Goal: Information Seeking & Learning: Learn about a topic

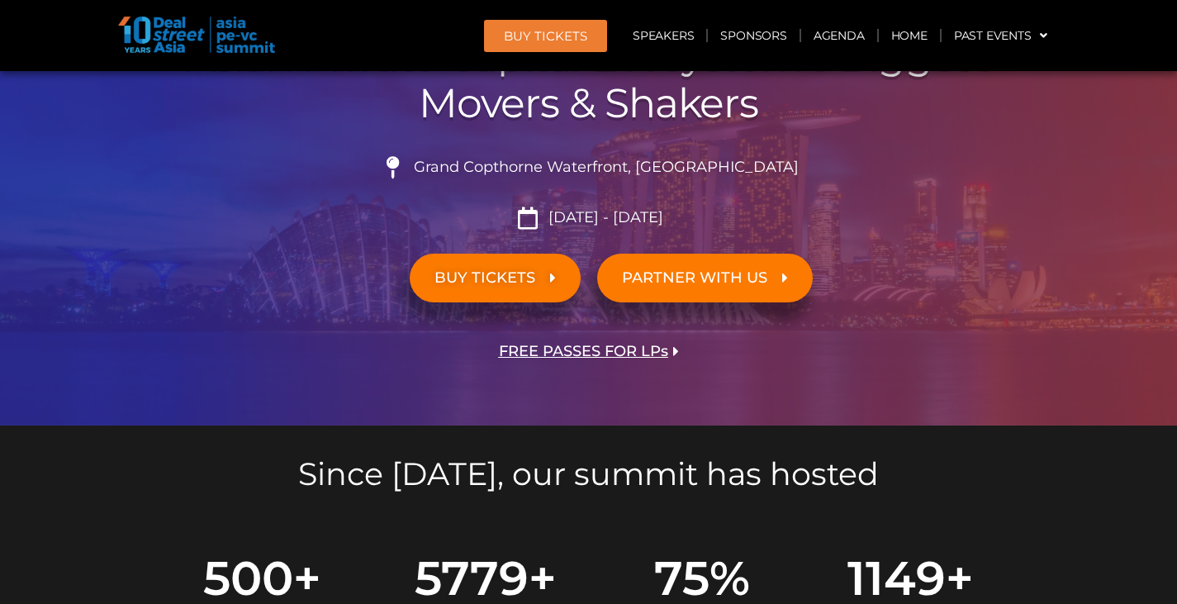
click at [536, 272] on span "BUY TICKETS" at bounding box center [495, 278] width 121 height 16
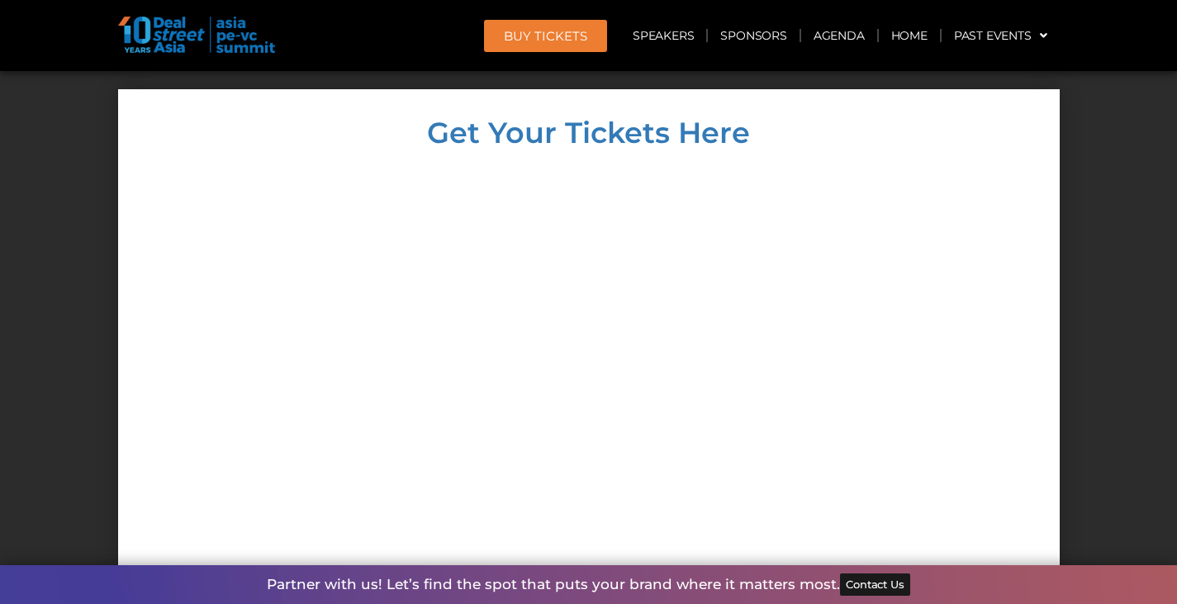
scroll to position [14198, 0]
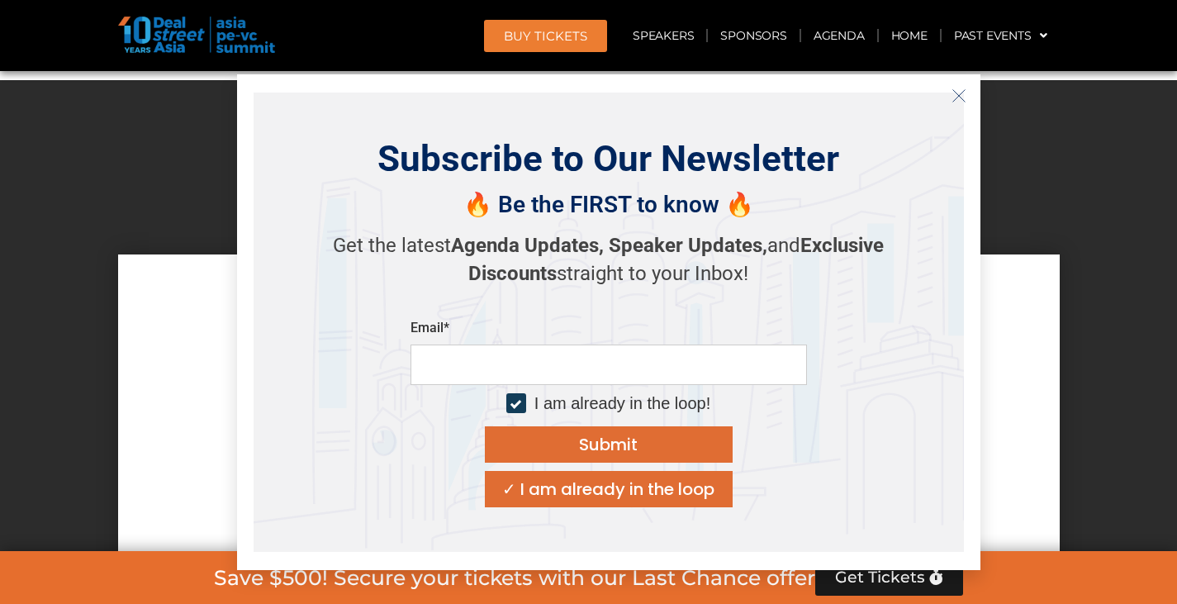
click at [440, 269] on p "Get the latest Agenda Updates, Speaker Updates, and Exclusive Discounts straigh…" at bounding box center [609, 259] width 578 height 55
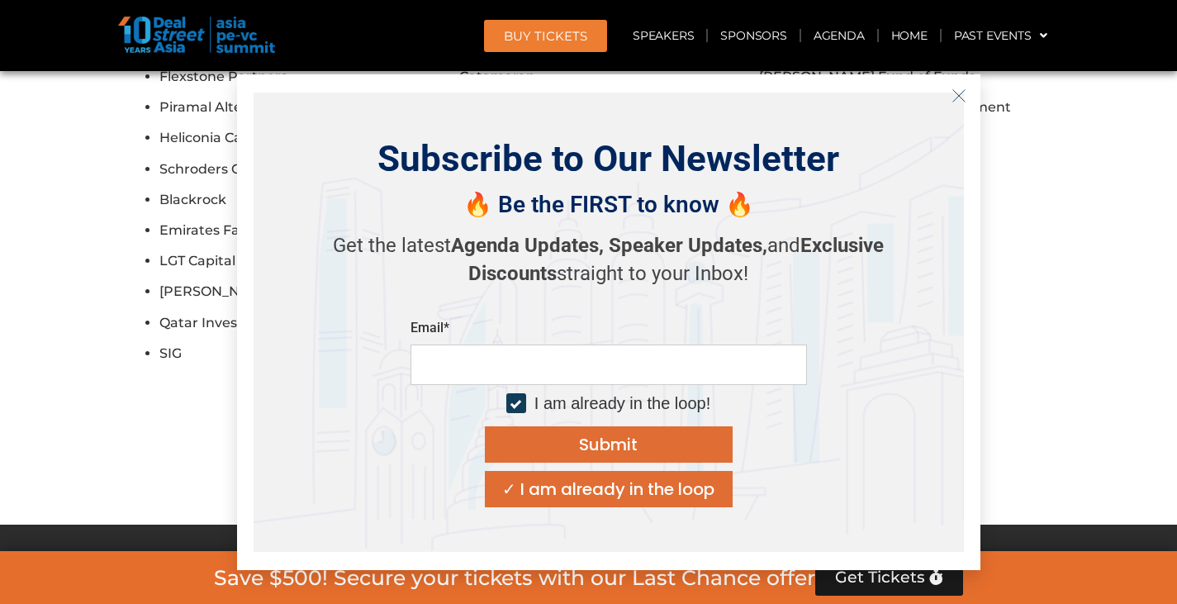
scroll to position [13702, 0]
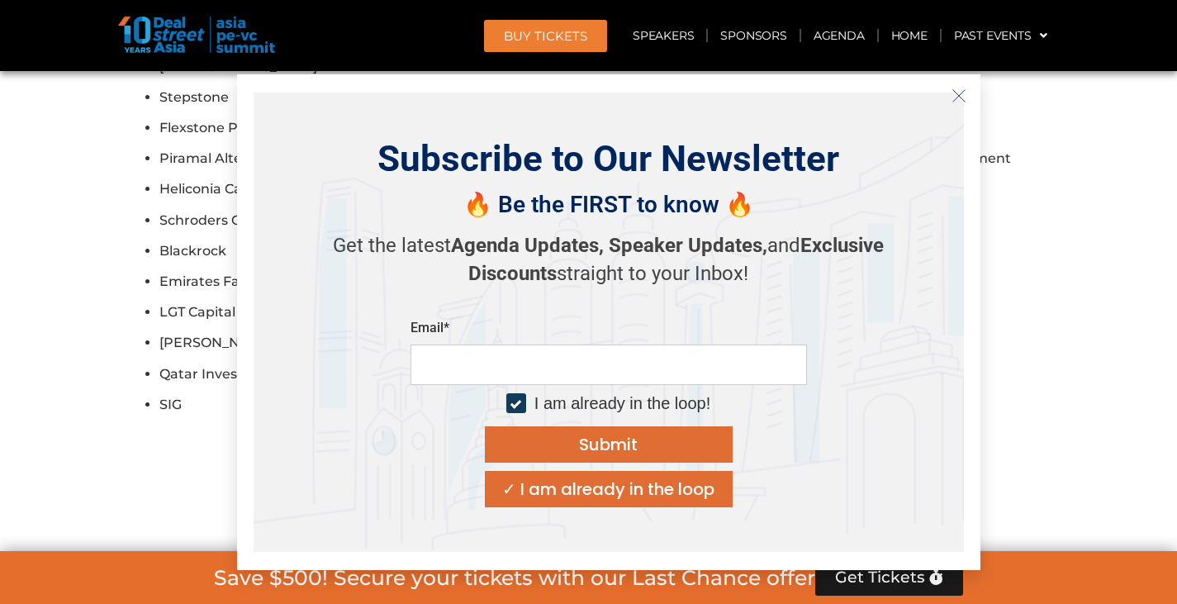
click at [963, 93] on icon "Close" at bounding box center [959, 95] width 15 height 15
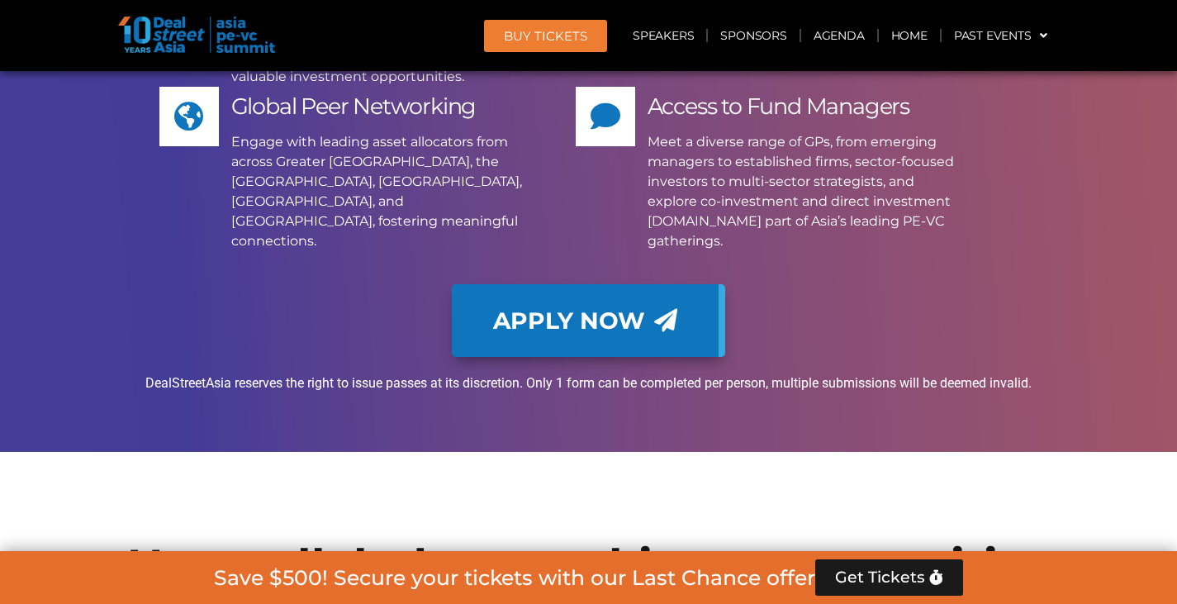
scroll to position [12628, 0]
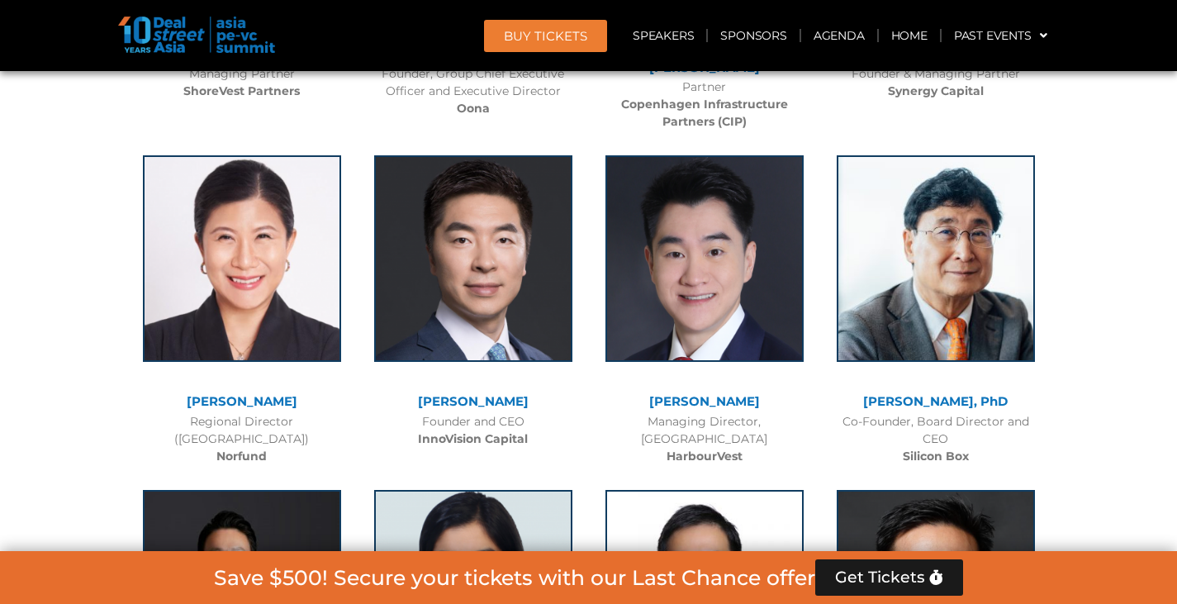
click at [549, 41] on span "BUY Tickets" at bounding box center [545, 36] width 83 height 12
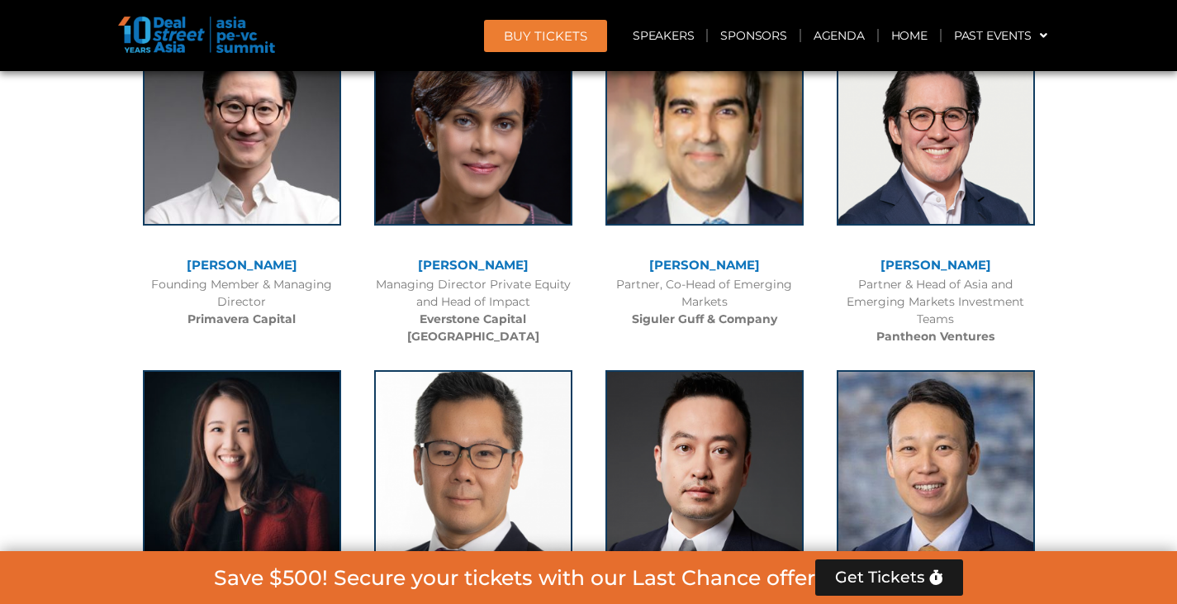
scroll to position [5109, 0]
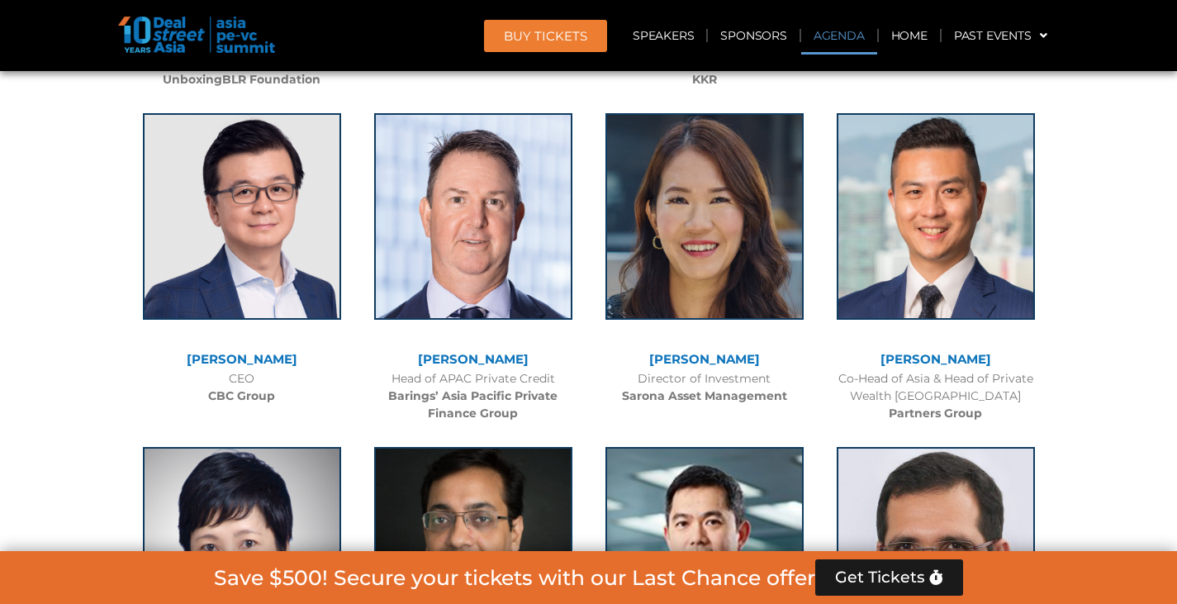
click at [824, 30] on link "Agenda" at bounding box center [839, 36] width 76 height 38
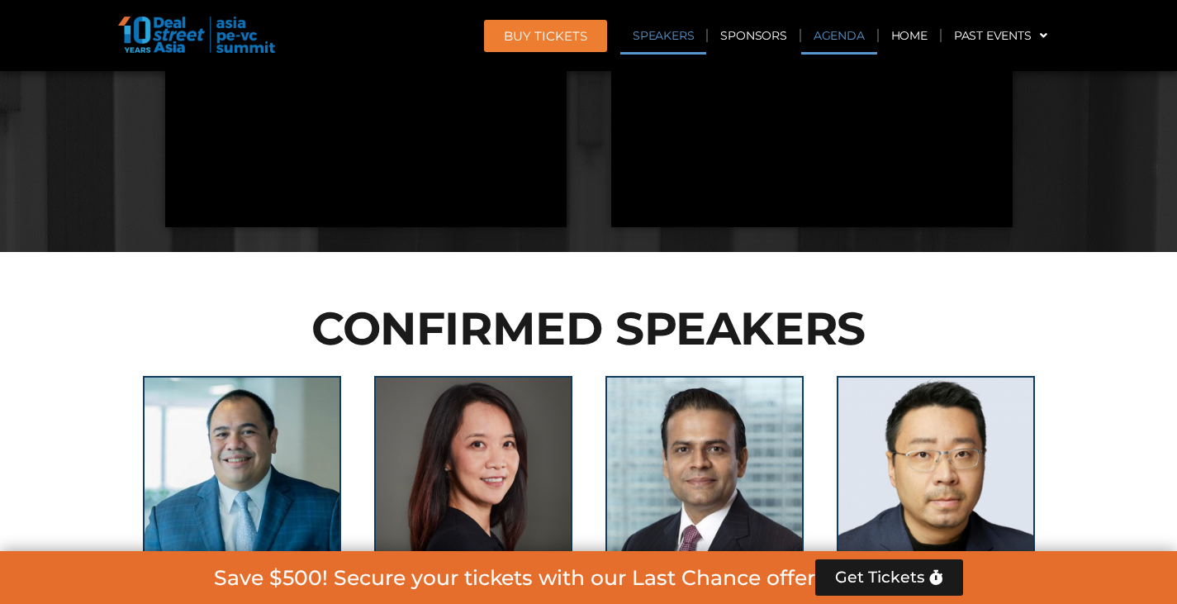
scroll to position [863, 0]
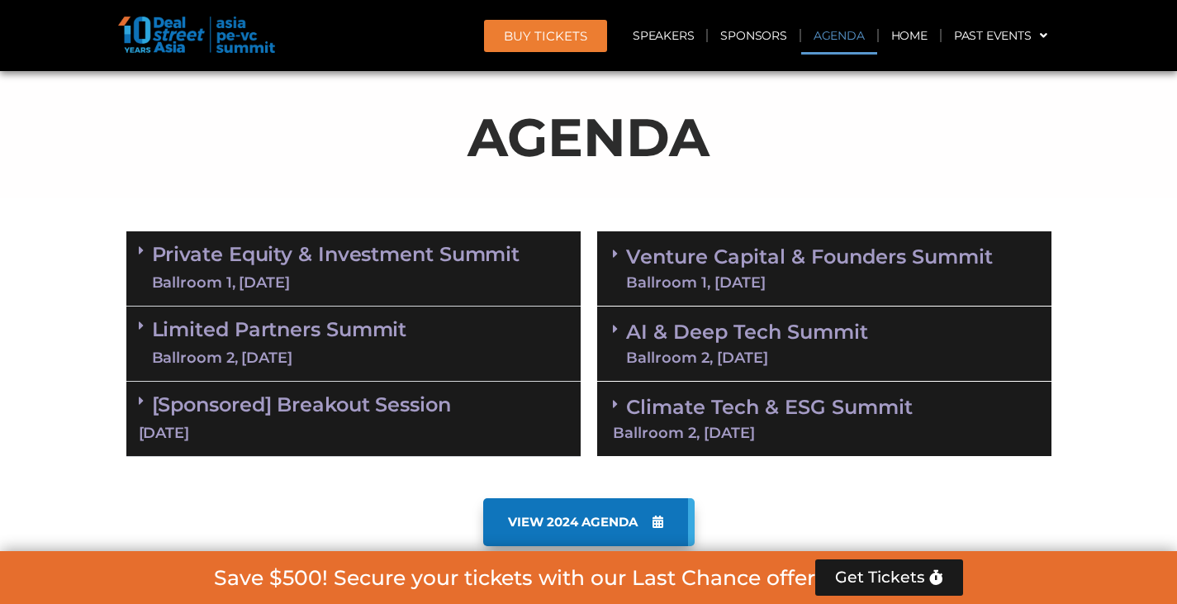
click at [377, 326] on link "Limited Partners Summit Ballroom 2, 10 Sept" at bounding box center [279, 344] width 255 height 50
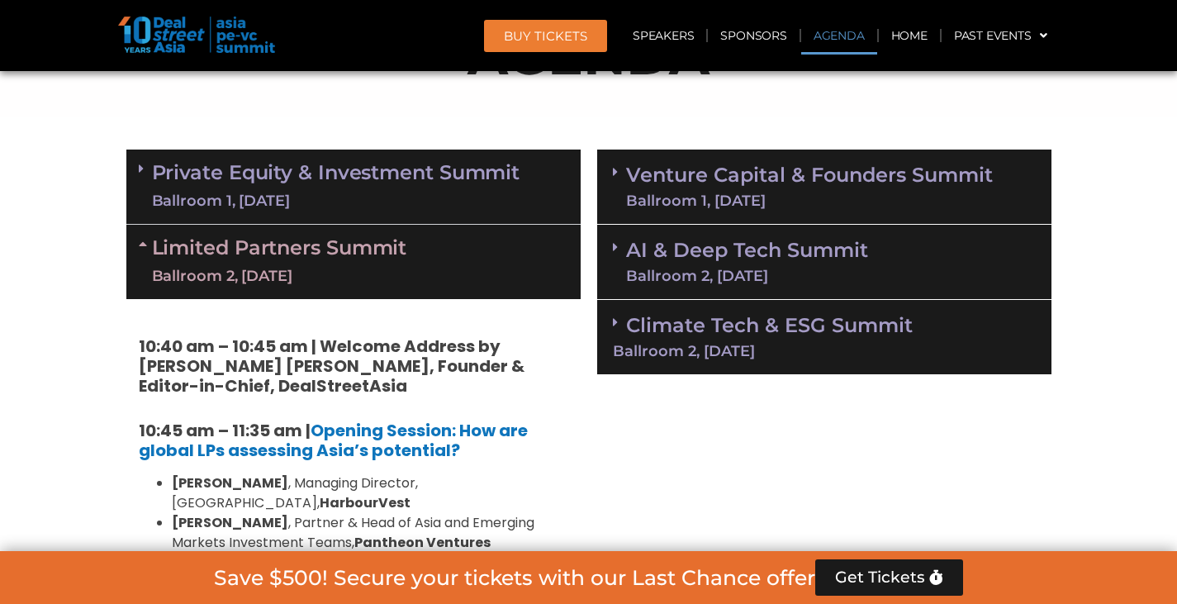
scroll to position [946, 0]
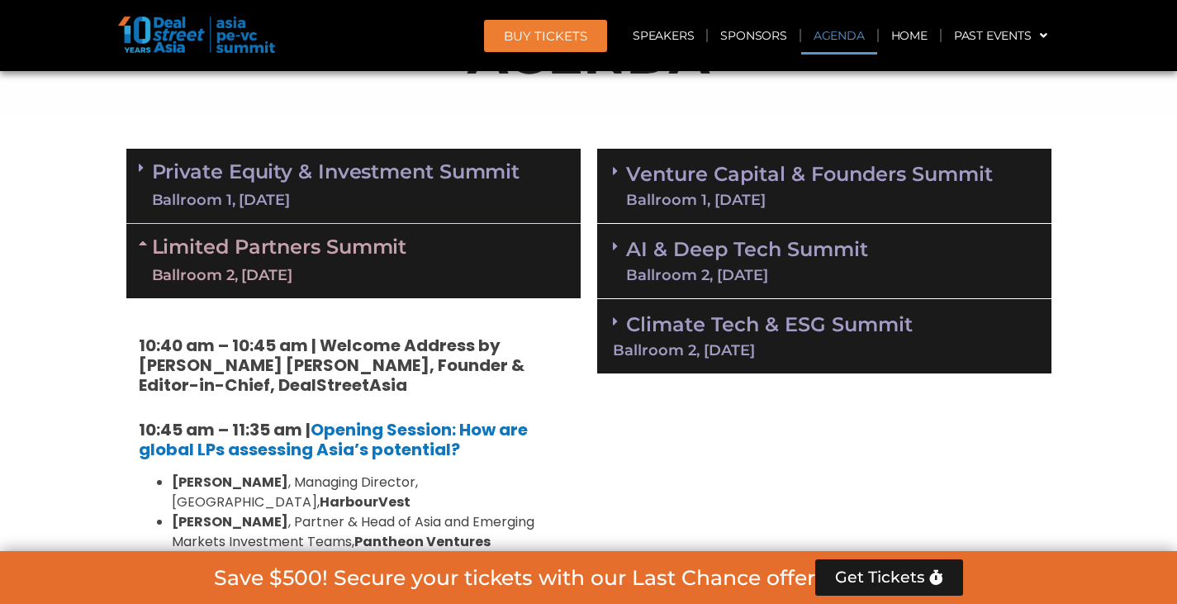
click at [680, 178] on link "Venture Capital & Founders​ Summit Ballroom 1, 11 Sept" at bounding box center [809, 185] width 367 height 43
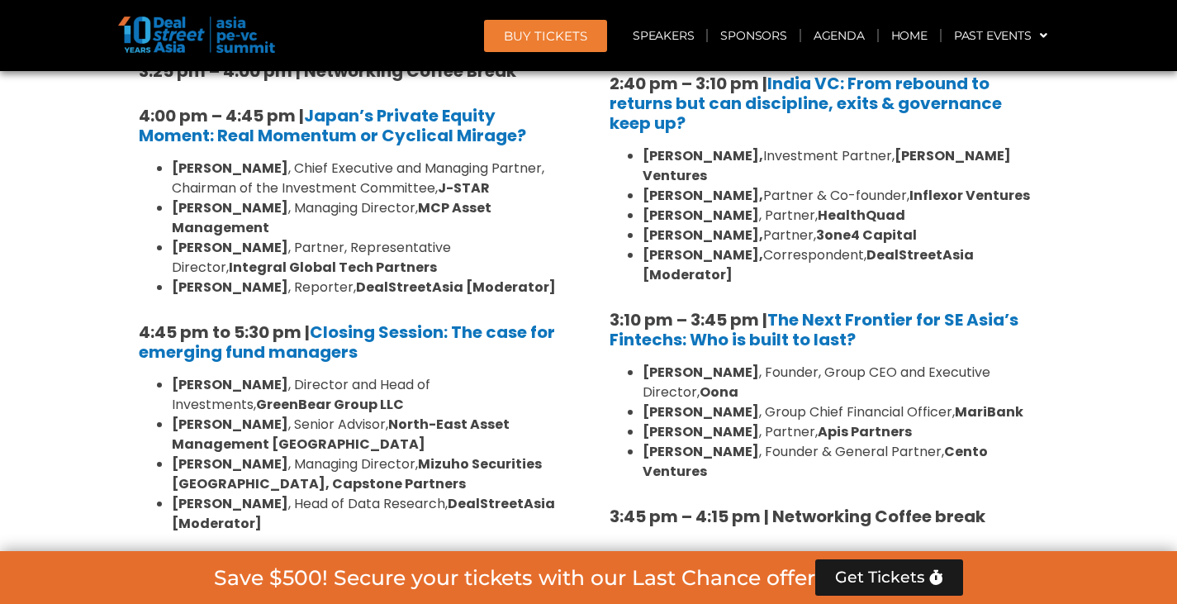
scroll to position [2681, 0]
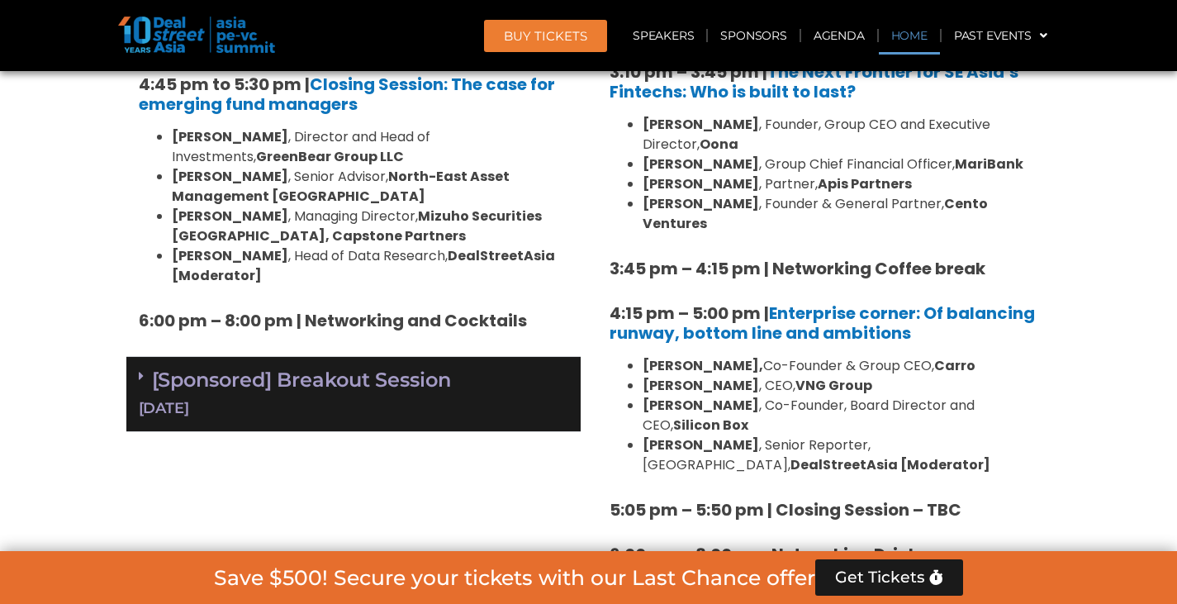
click at [906, 37] on link "Home" at bounding box center [909, 36] width 61 height 38
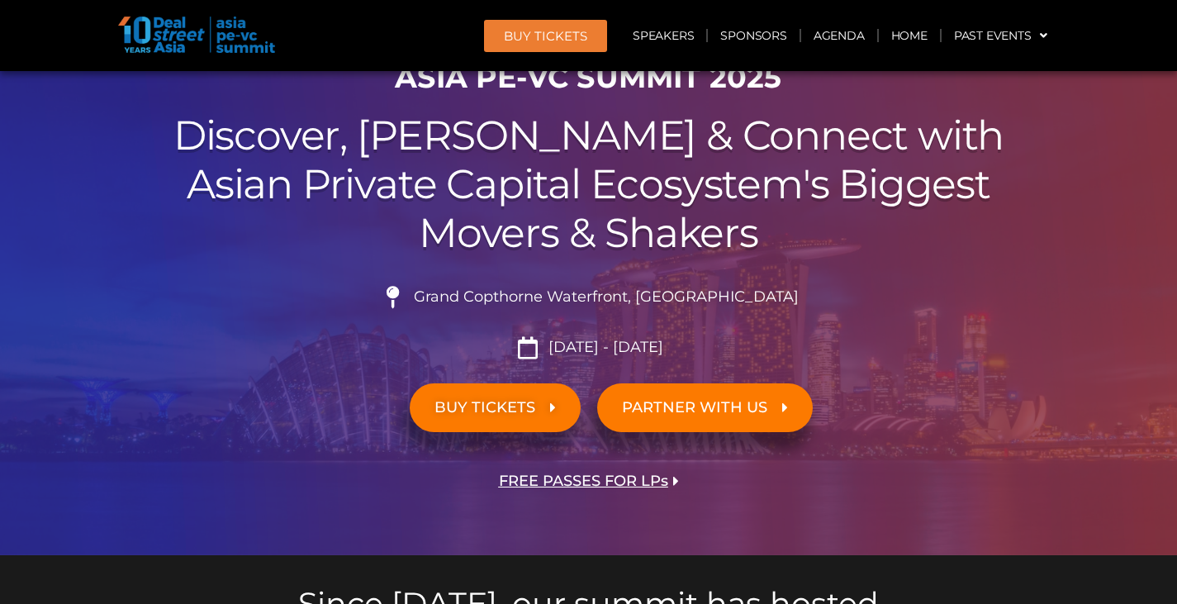
scroll to position [165, 0]
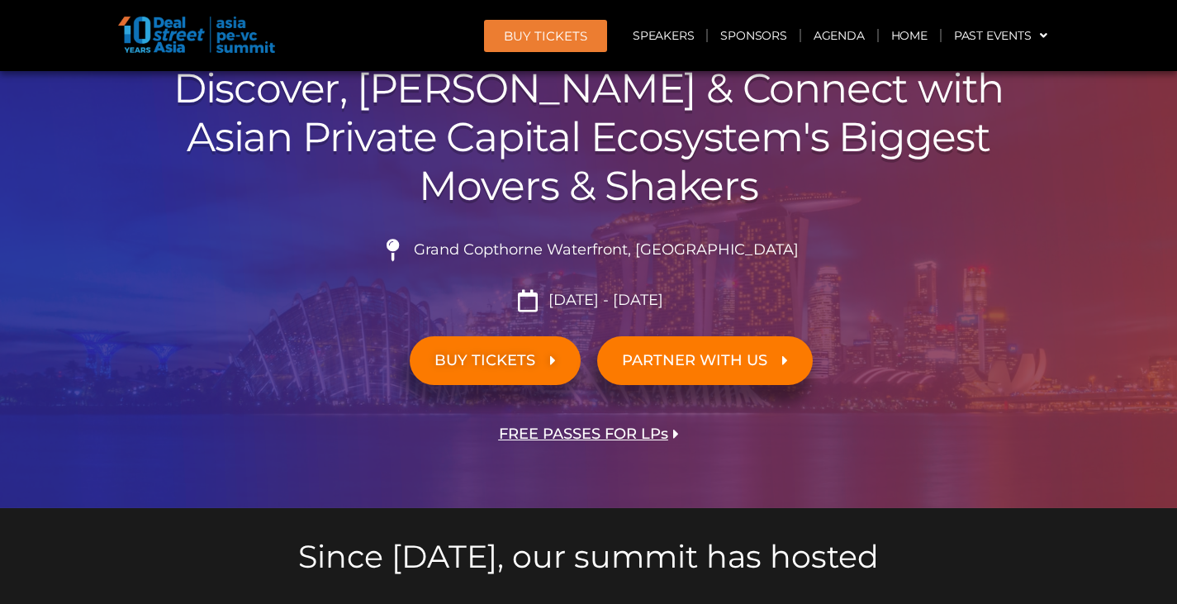
click at [544, 358] on span "BUY TICKETS" at bounding box center [495, 361] width 121 height 16
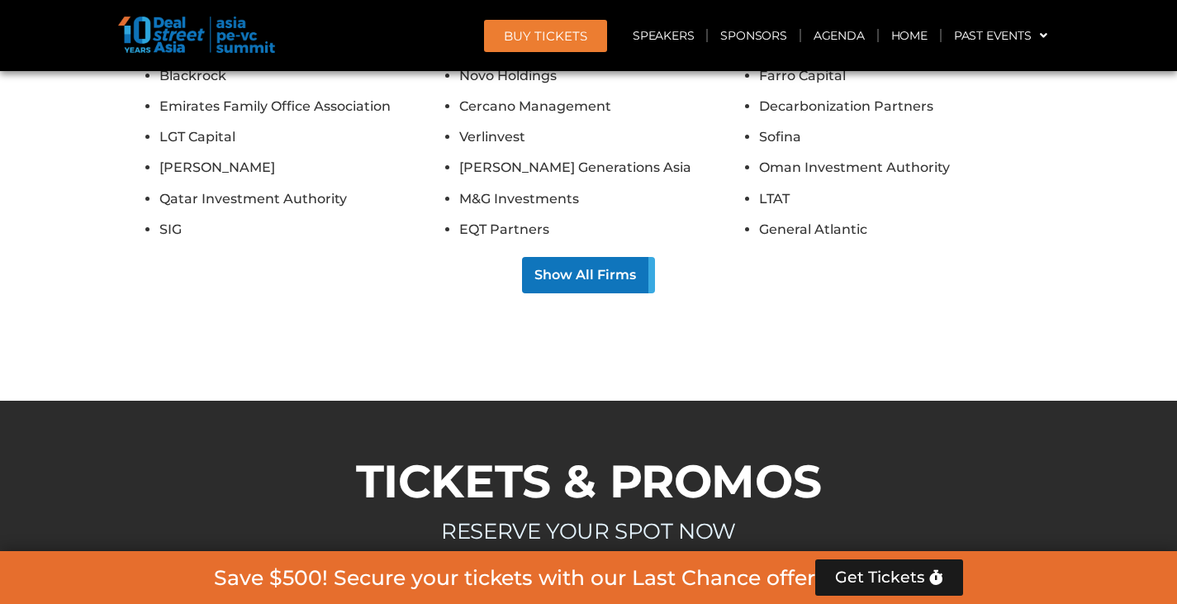
scroll to position [13867, 0]
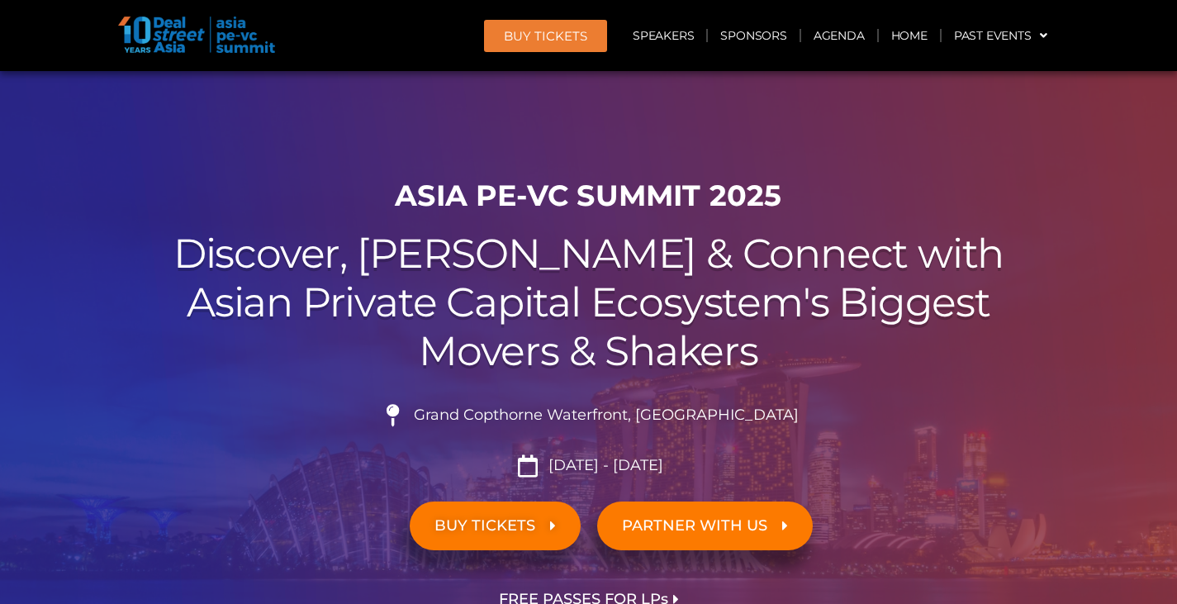
scroll to position [248, 0]
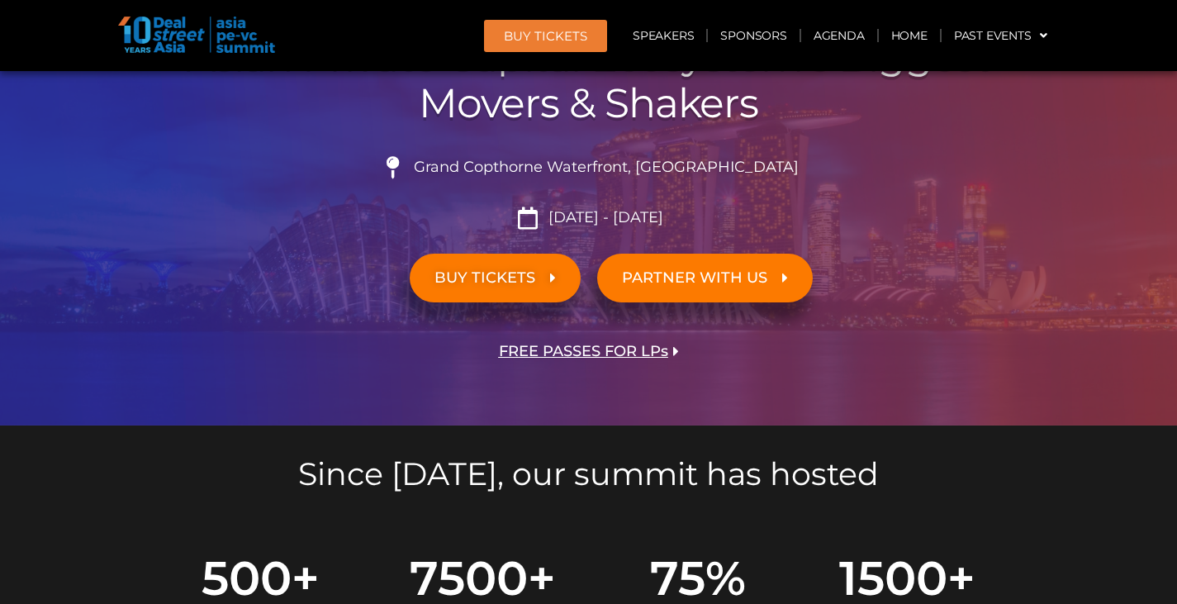
click at [546, 273] on span "BUY TICKETS" at bounding box center [495, 278] width 121 height 16
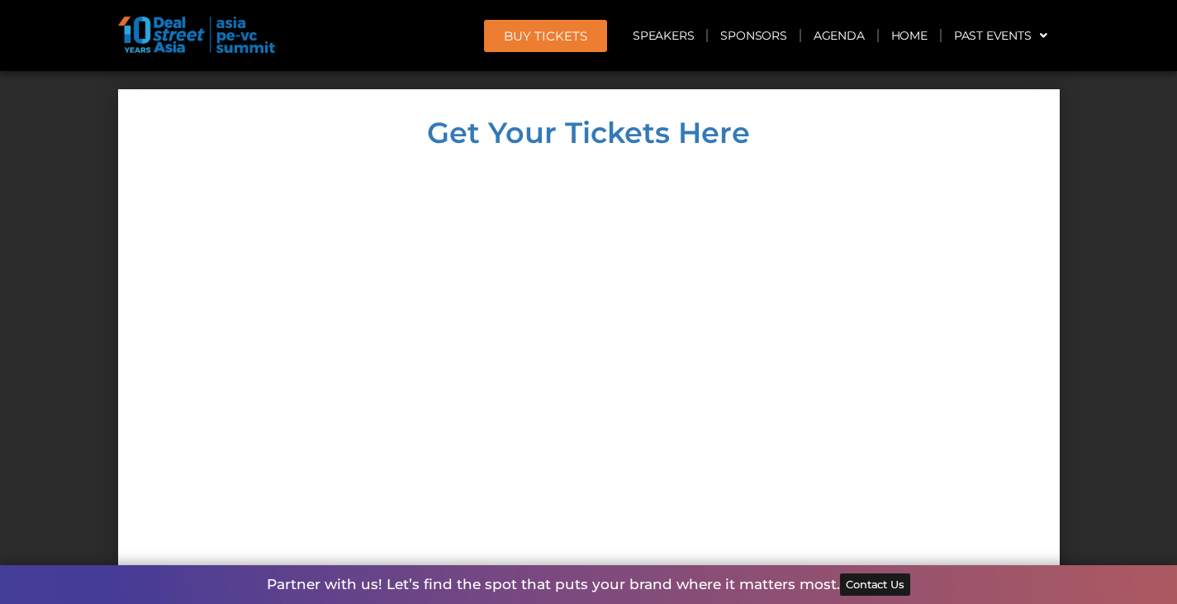
scroll to position [14281, 0]
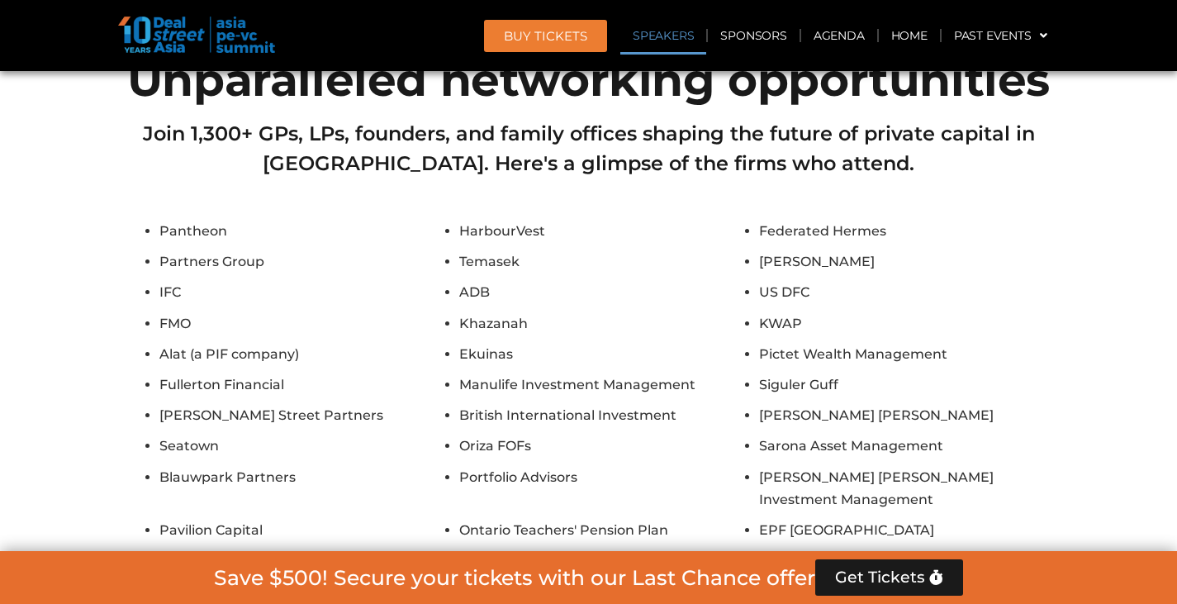
click at [647, 36] on link "Speakers" at bounding box center [664, 36] width 86 height 38
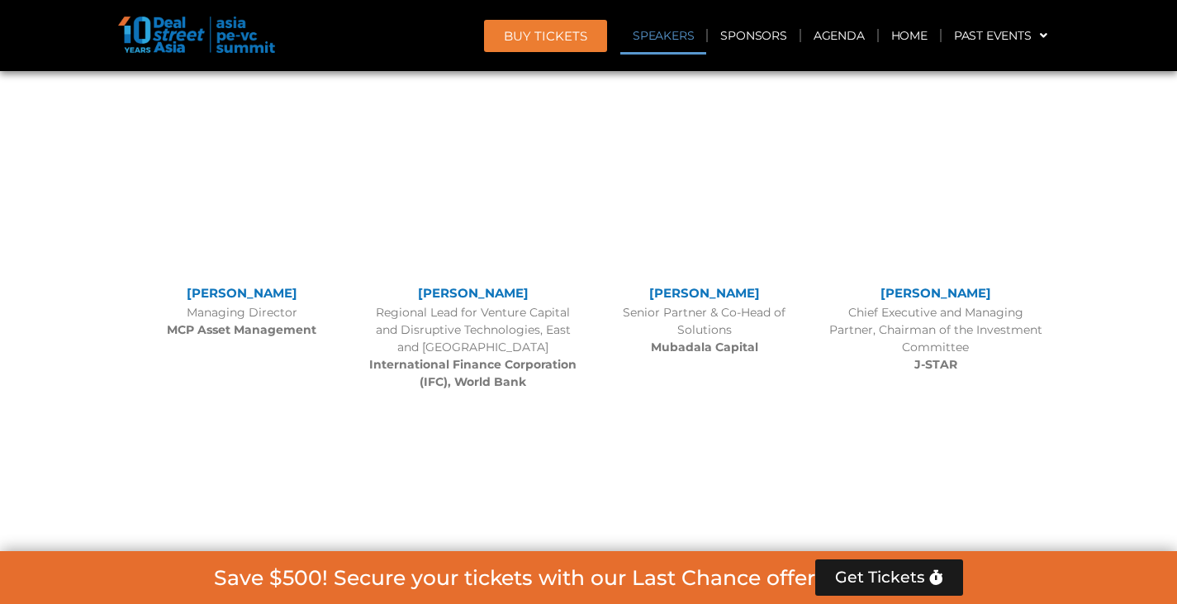
scroll to position [1793, 0]
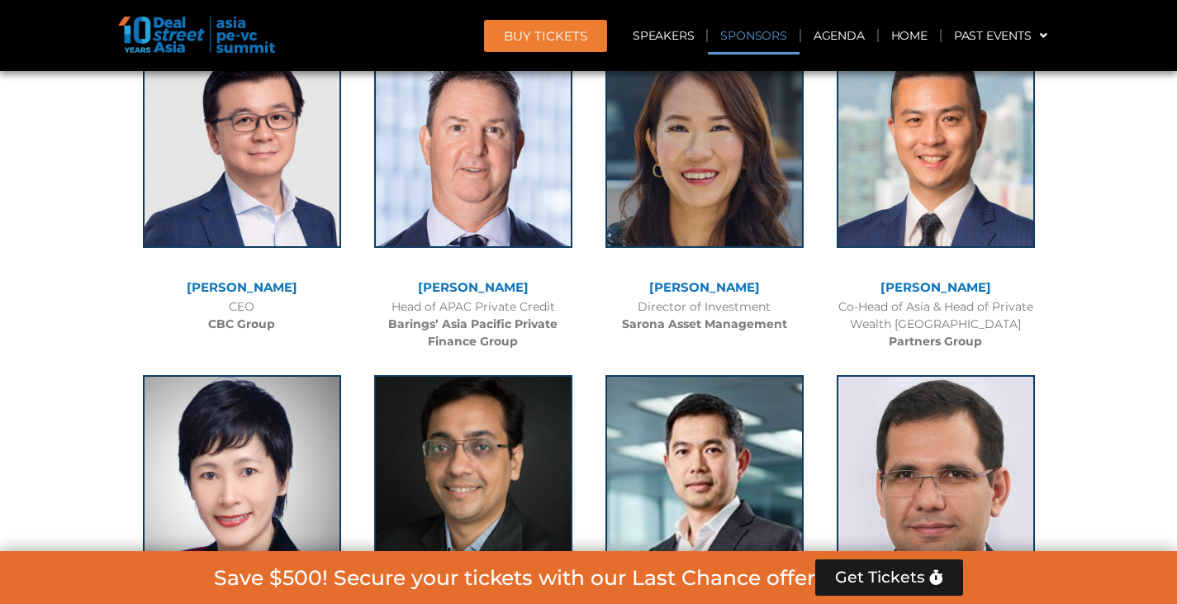
click at [740, 44] on link "Sponsors" at bounding box center [753, 36] width 91 height 38
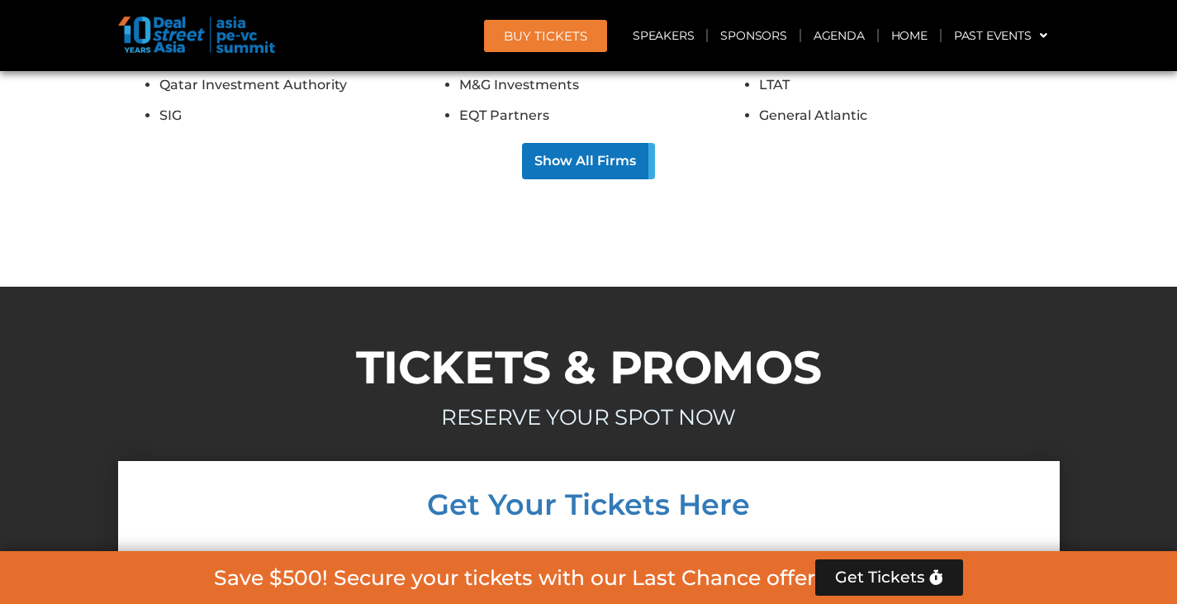
scroll to position [13743, 0]
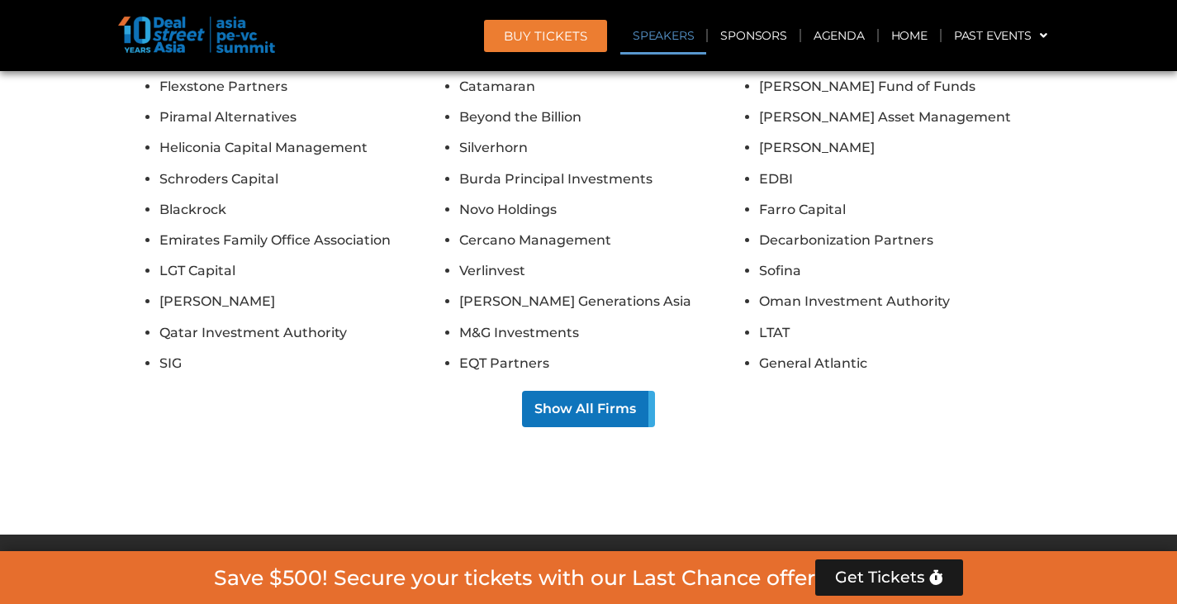
click at [672, 40] on link "Speakers" at bounding box center [664, 36] width 86 height 38
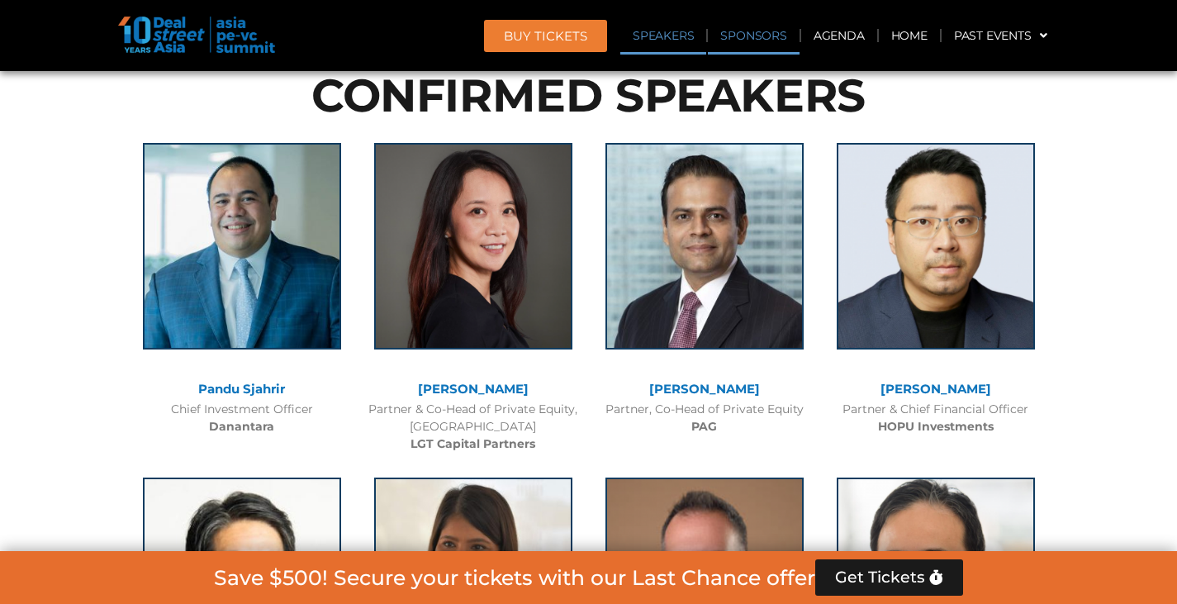
click at [740, 46] on link "Sponsors" at bounding box center [753, 36] width 91 height 38
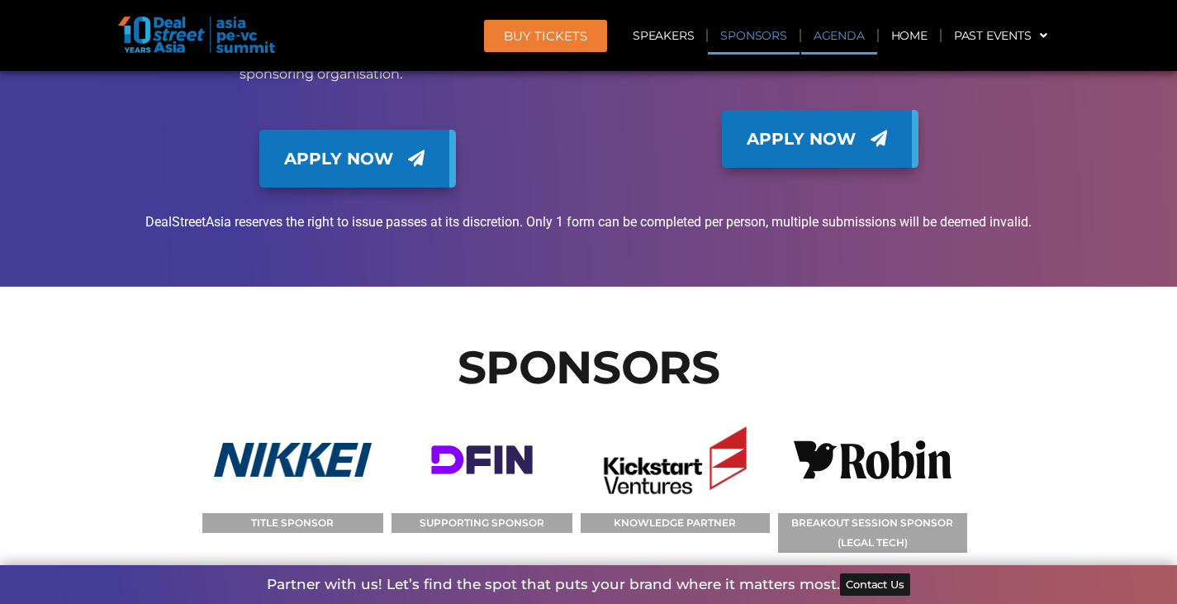
click at [820, 46] on link "Agenda" at bounding box center [839, 36] width 76 height 38
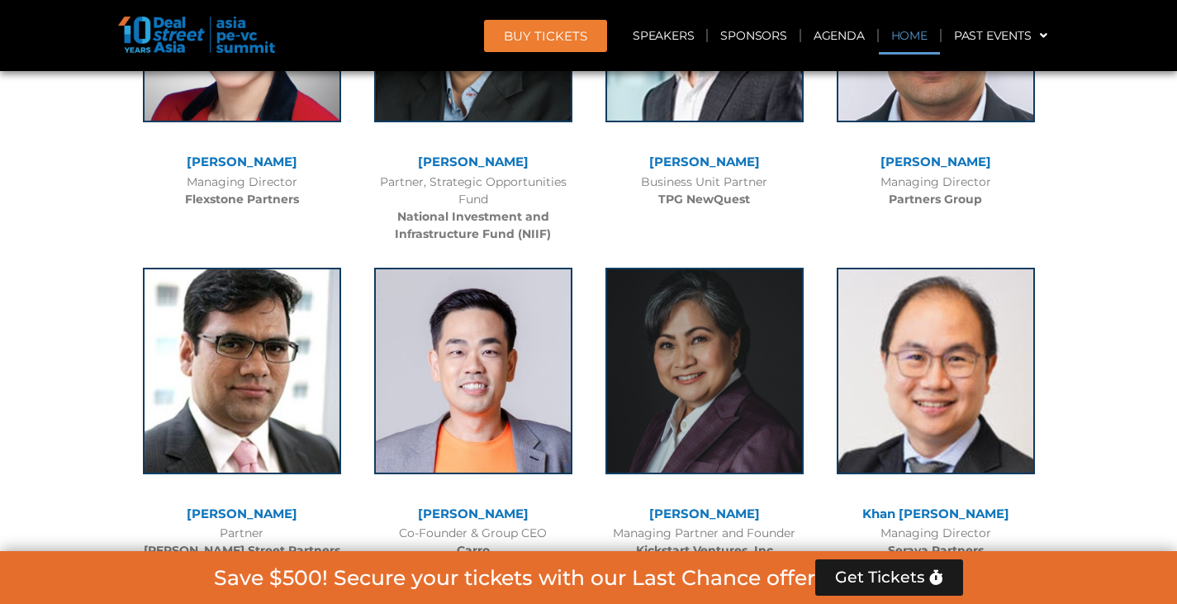
scroll to position [863, 0]
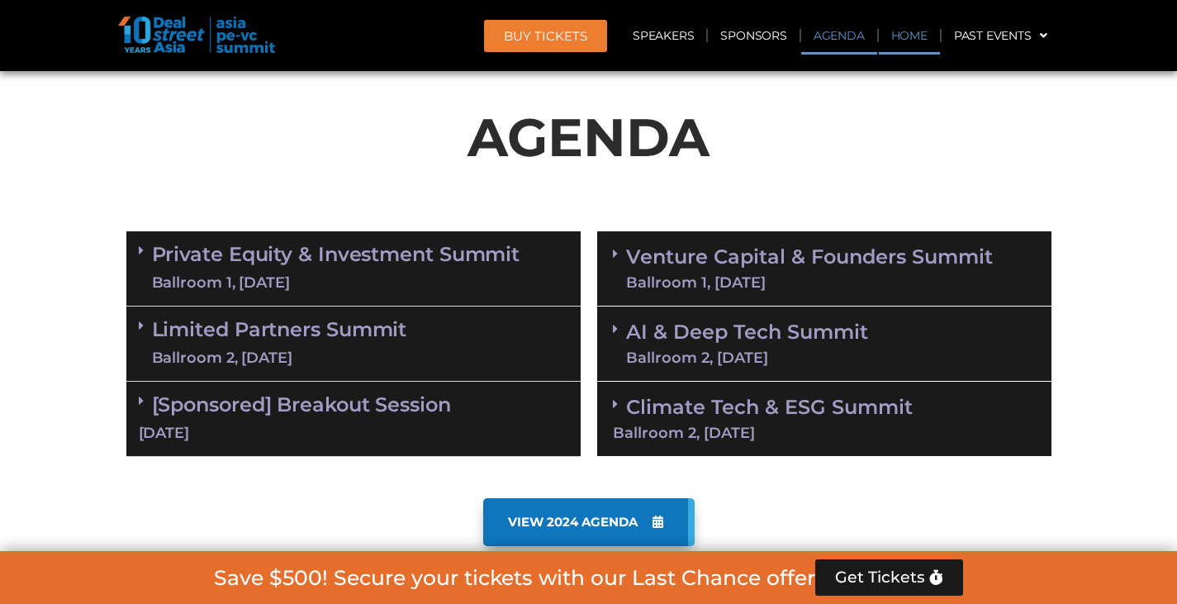
click at [884, 40] on link "Home" at bounding box center [909, 36] width 61 height 38
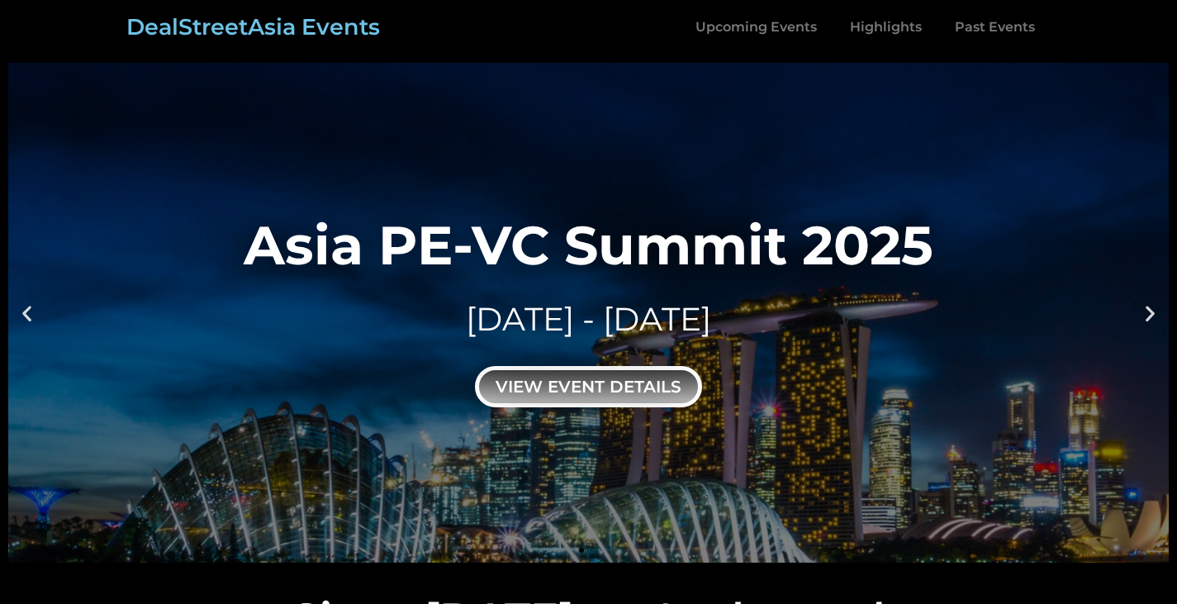
drag, startPoint x: 594, startPoint y: 361, endPoint x: 591, endPoint y: 382, distance: 20.9
click at [594, 363] on div "Asia PE-VC Summit 2025 10 - 11 SEP 2025 view event details" at bounding box center [589, 313] width 690 height 190
click at [590, 383] on div "view event details" at bounding box center [588, 386] width 227 height 41
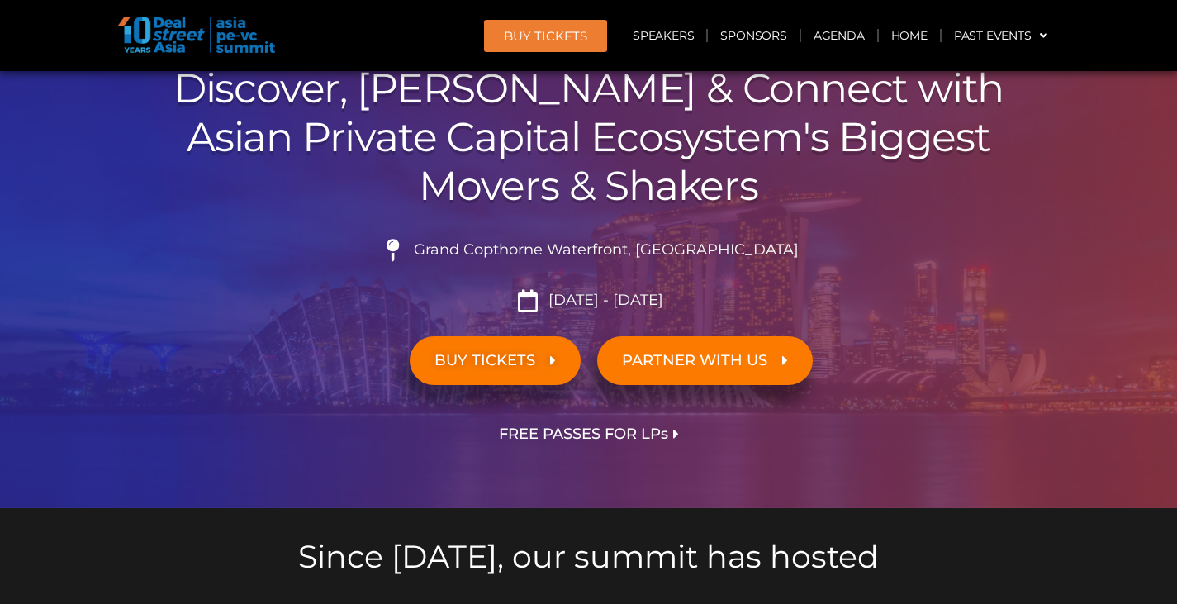
click at [669, 358] on span "PARTNER WITH US" at bounding box center [694, 361] width 145 height 16
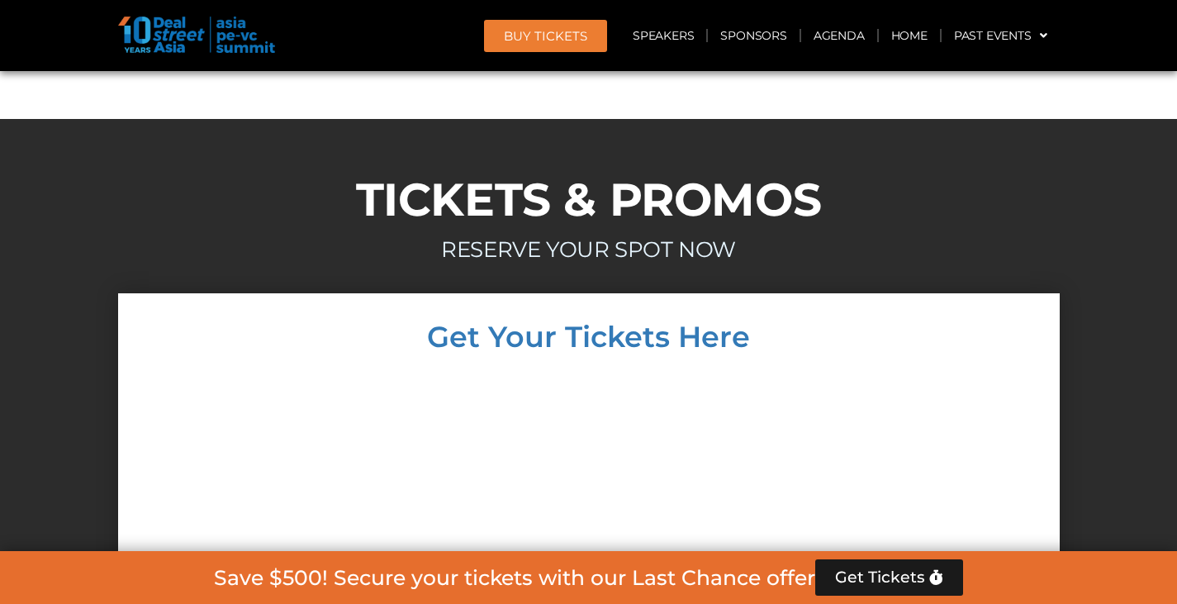
scroll to position [14865, 0]
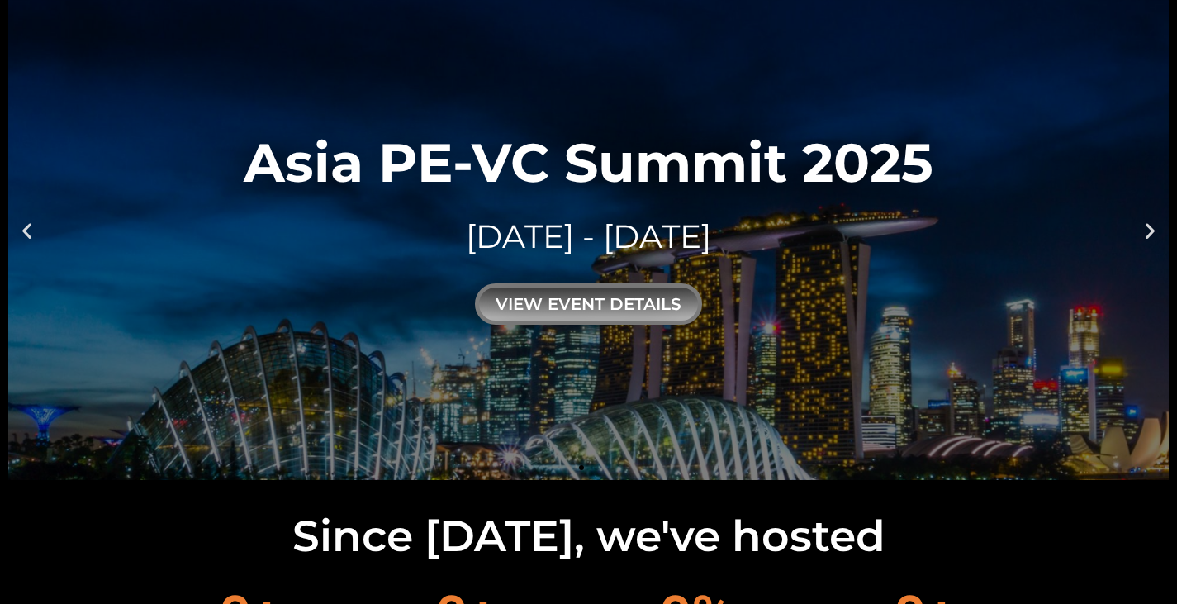
click at [621, 301] on div "view event details" at bounding box center [588, 303] width 227 height 41
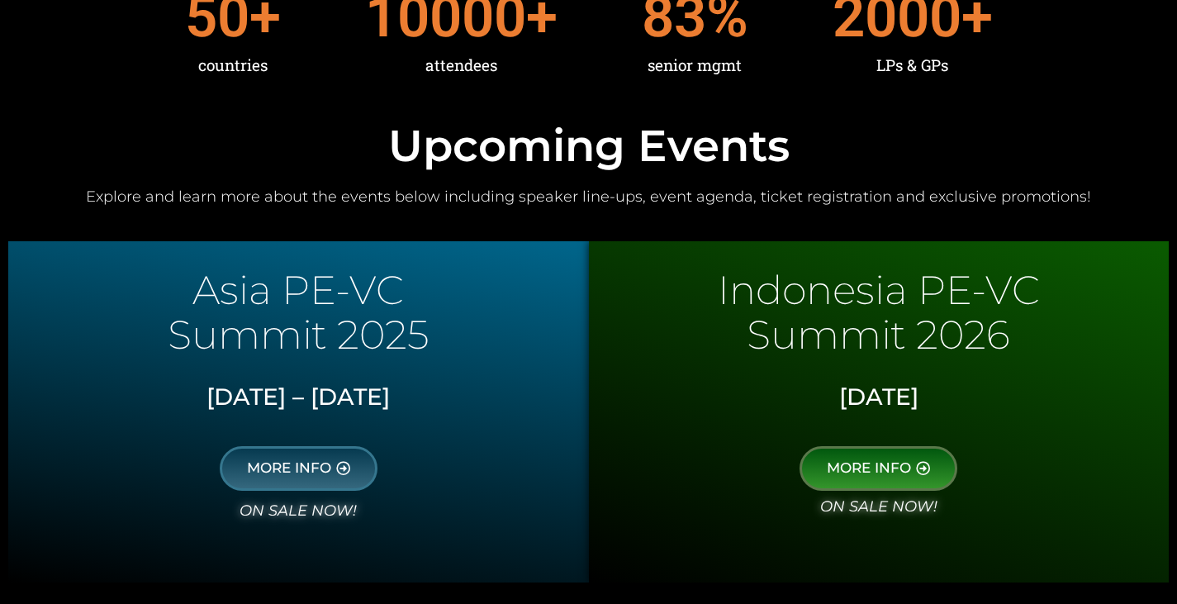
scroll to position [744, 0]
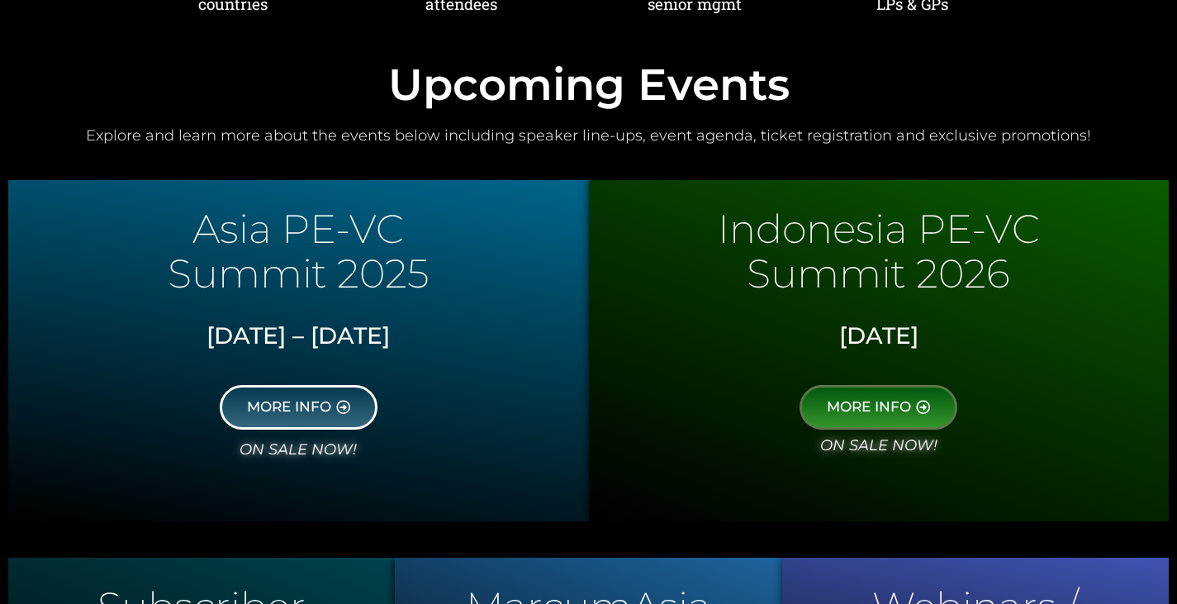
click at [333, 398] on link "MORE INFO" at bounding box center [299, 407] width 158 height 45
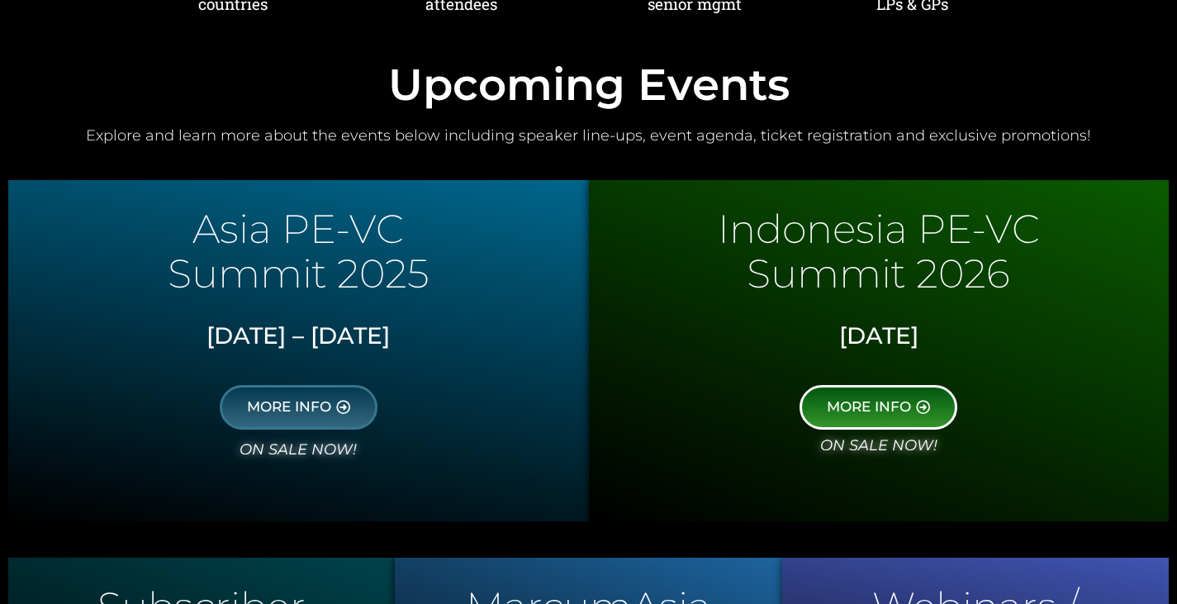
click at [859, 411] on span "MORE INFO" at bounding box center [869, 407] width 84 height 15
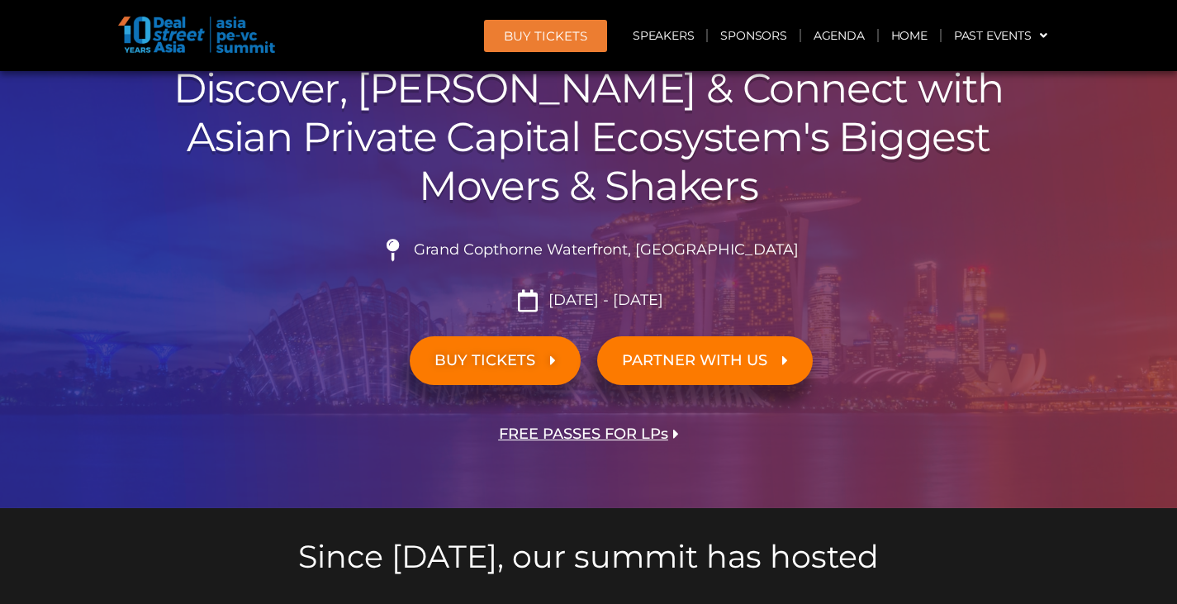
click at [487, 356] on span "BUY TICKETS" at bounding box center [485, 361] width 101 height 16
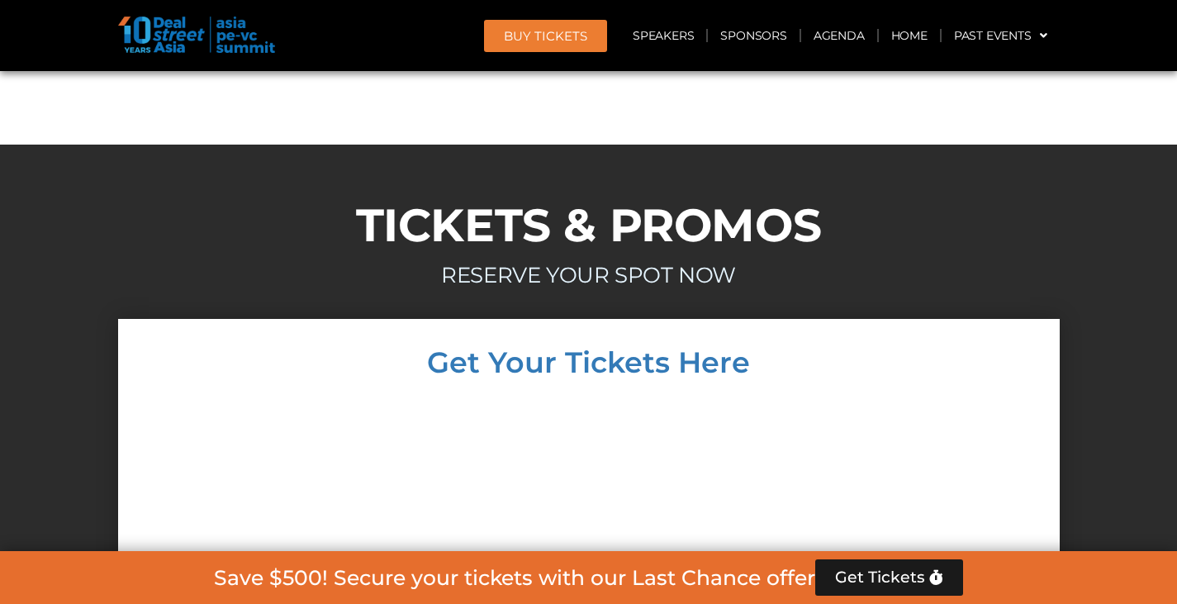
scroll to position [14198, 0]
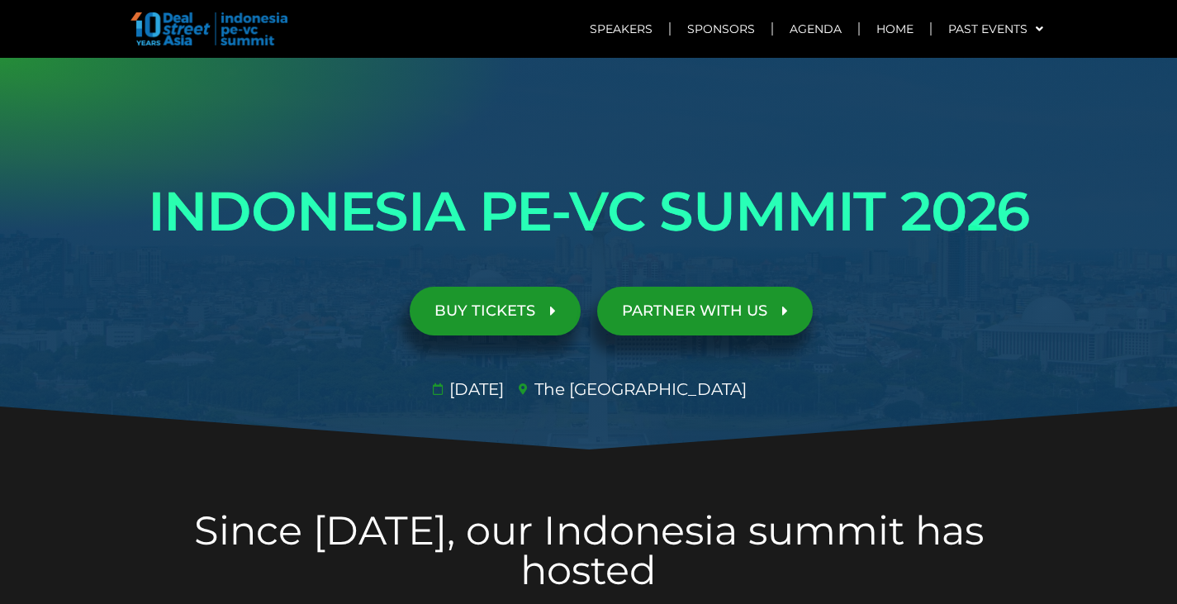
click at [550, 320] on link "BUY TICKETS" at bounding box center [495, 311] width 171 height 49
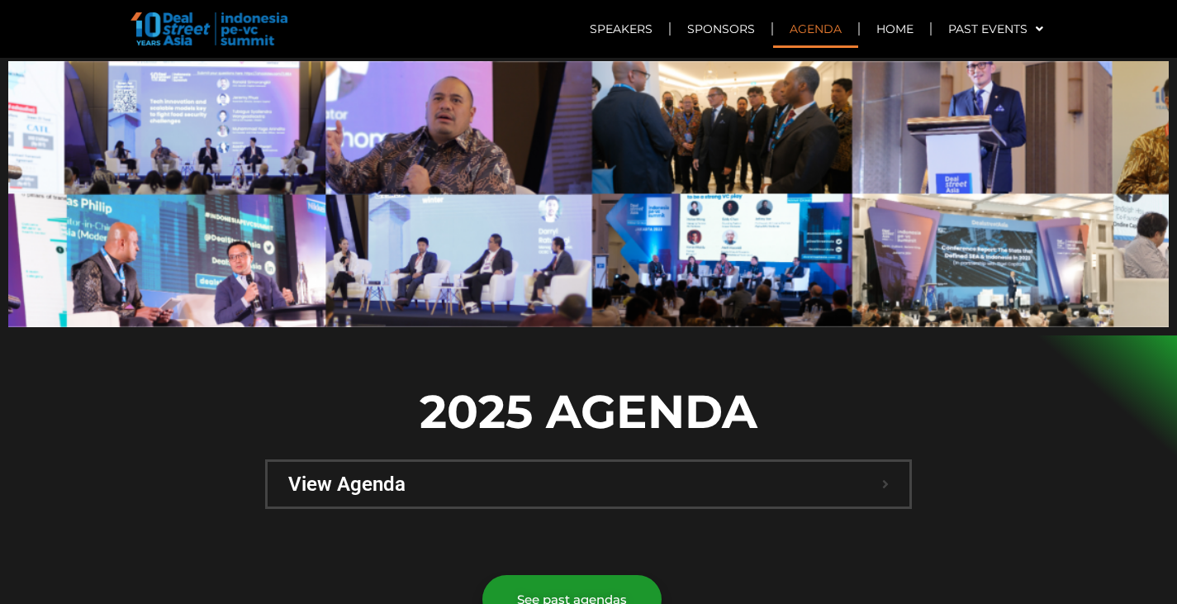
scroll to position [957, 0]
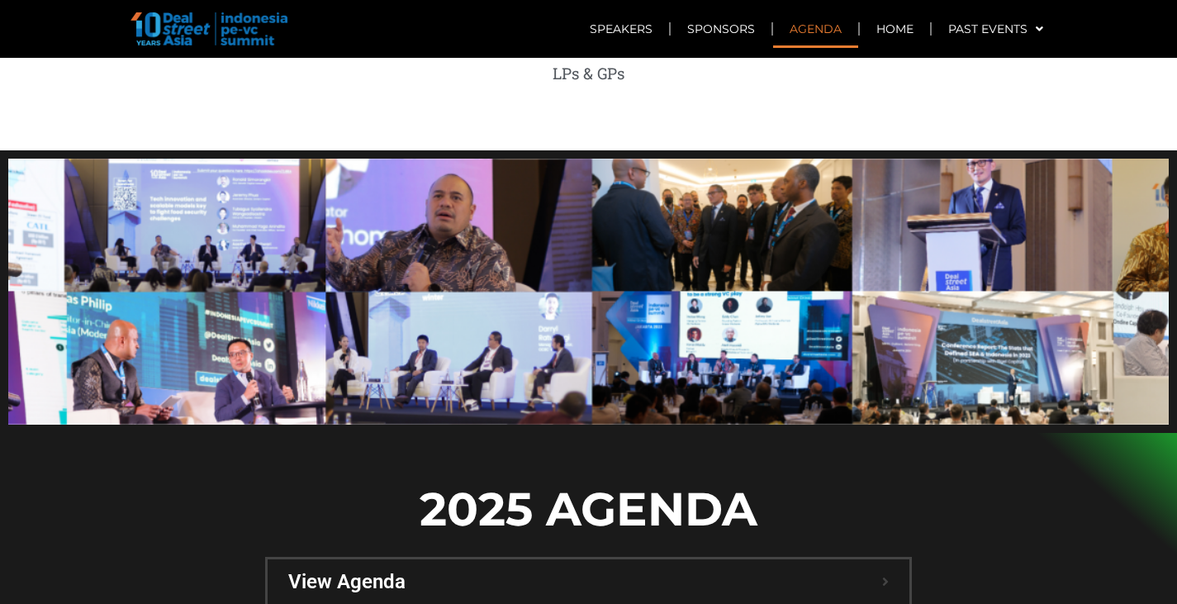
click at [519, 572] on span "View Agenda" at bounding box center [585, 582] width 594 height 20
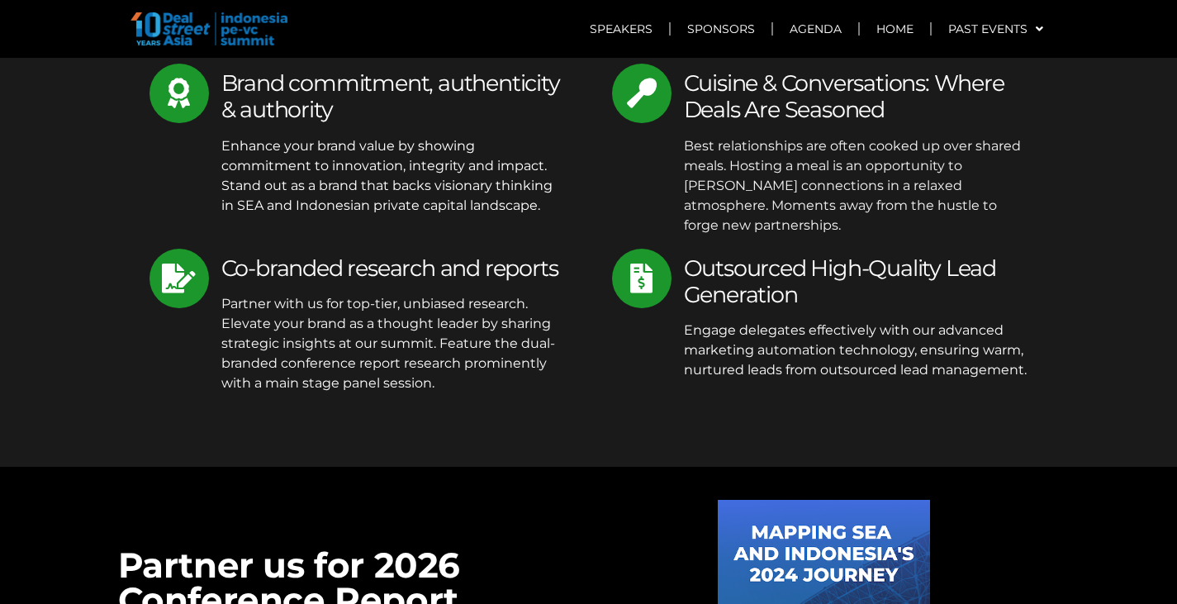
scroll to position [7898, 0]
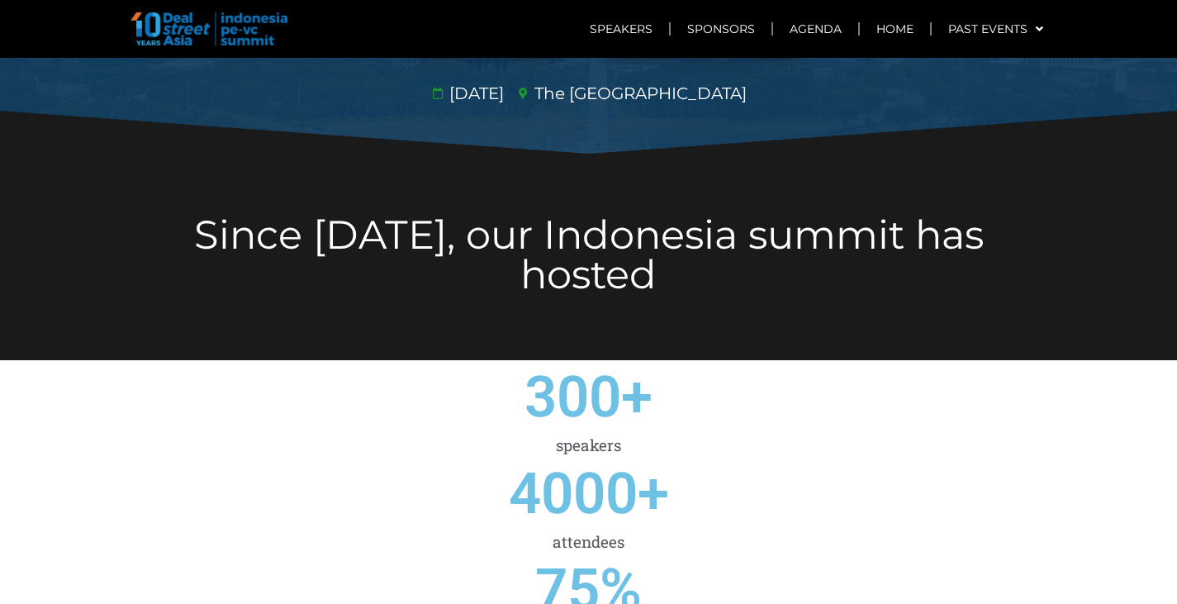
scroll to position [0, 0]
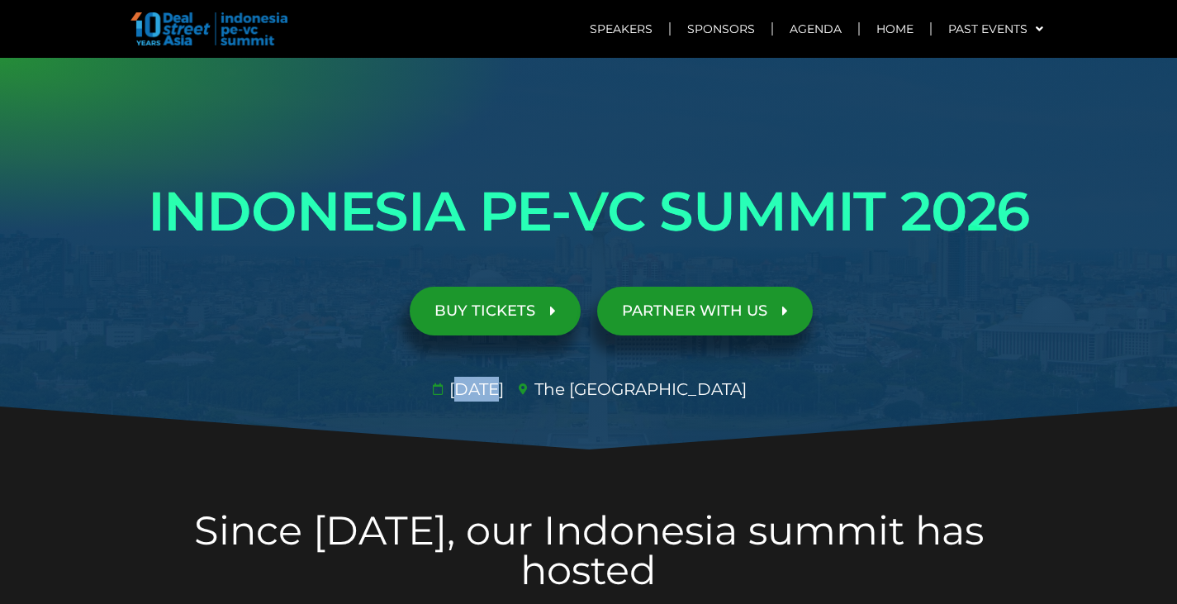
drag, startPoint x: 456, startPoint y: 392, endPoint x: 489, endPoint y: 397, distance: 33.4
click at [489, 397] on span "29 Jan 2026​" at bounding box center [474, 389] width 59 height 25
drag, startPoint x: 592, startPoint y: 396, endPoint x: 655, endPoint y: 397, distance: 63.6
click at [655, 397] on span "The St. Regis Jakarta​" at bounding box center [638, 389] width 216 height 25
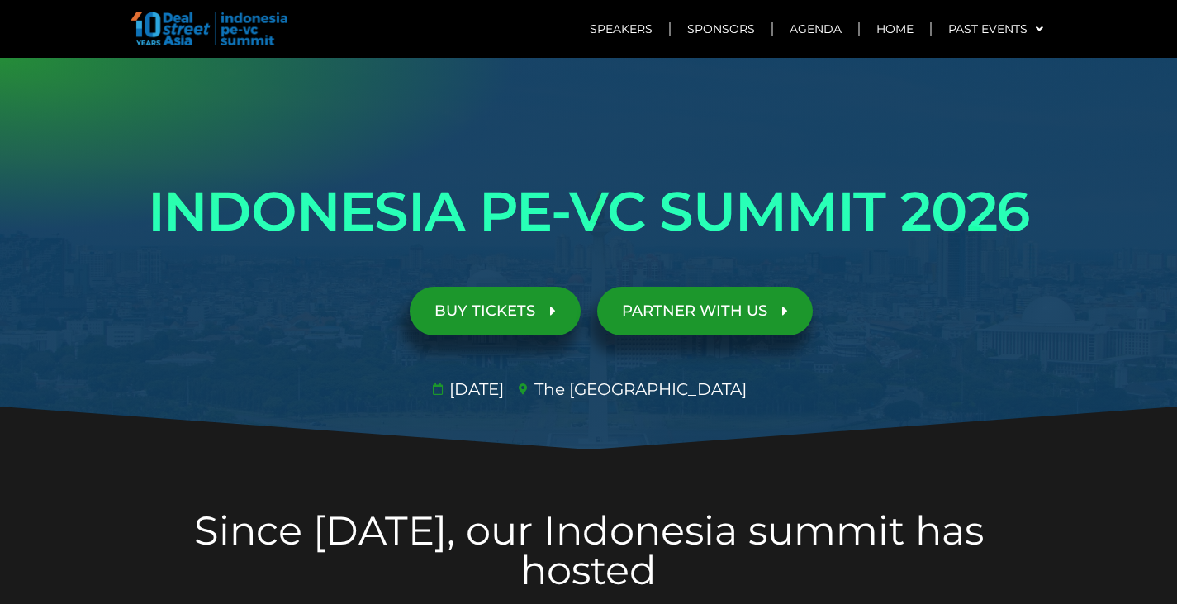
click at [504, 390] on span "29 Jan 2026​" at bounding box center [474, 389] width 59 height 25
click at [795, 169] on h1 "INDONESIA PE-VC SUMMIT 2026" at bounding box center [588, 211] width 925 height 93
click at [730, 32] on link "Sponsors" at bounding box center [721, 29] width 101 height 38
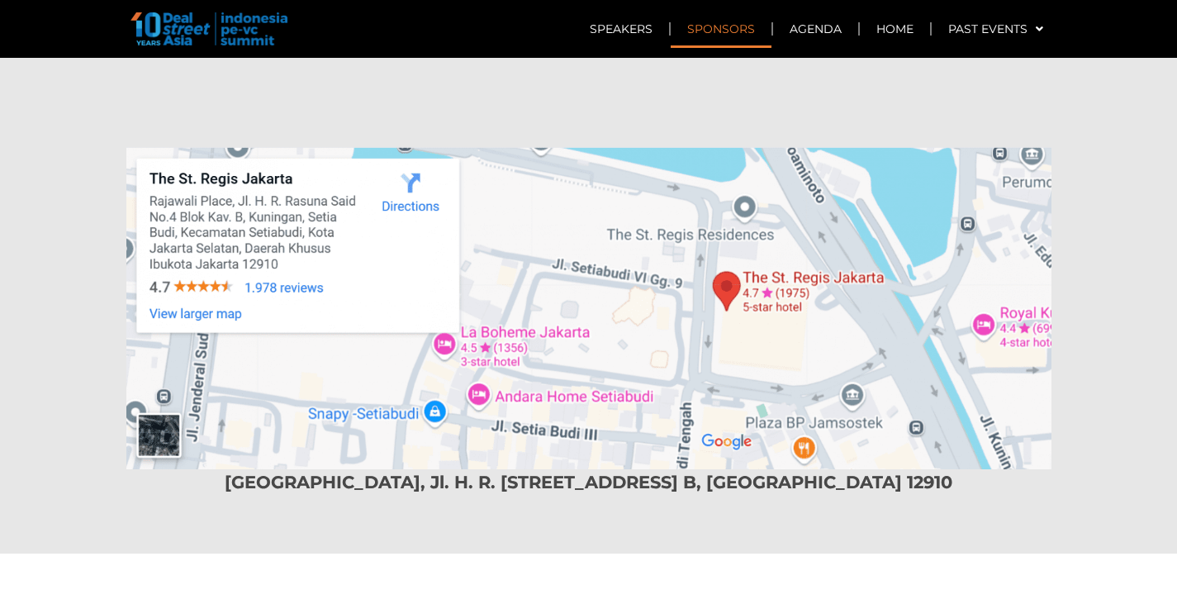
scroll to position [10958, 0]
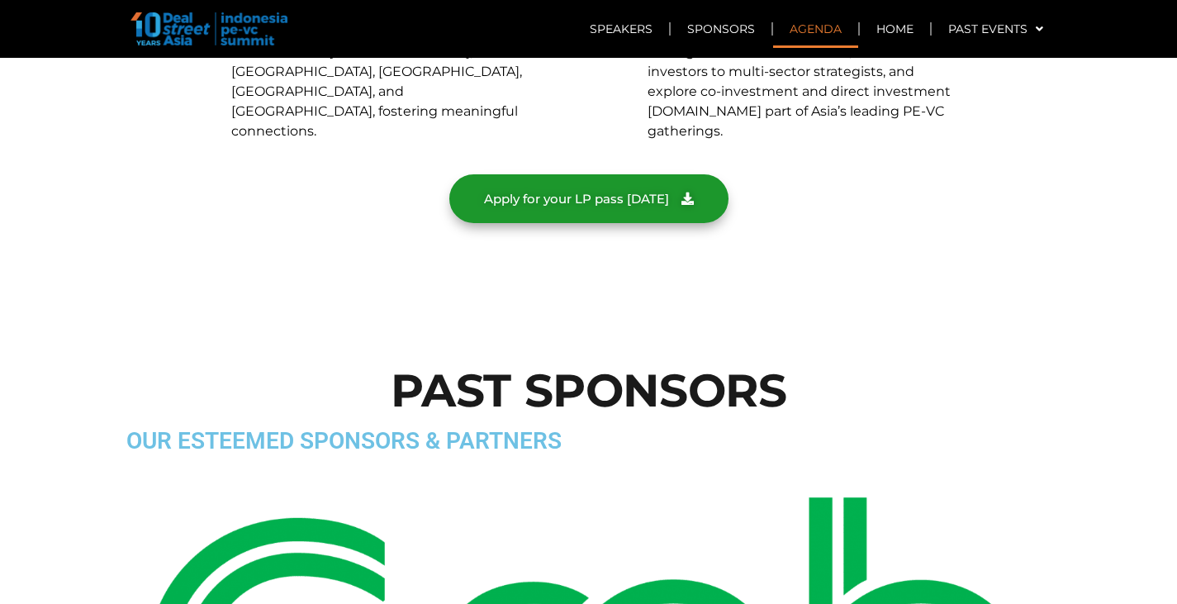
click at [818, 31] on link "Agenda" at bounding box center [815, 29] width 85 height 38
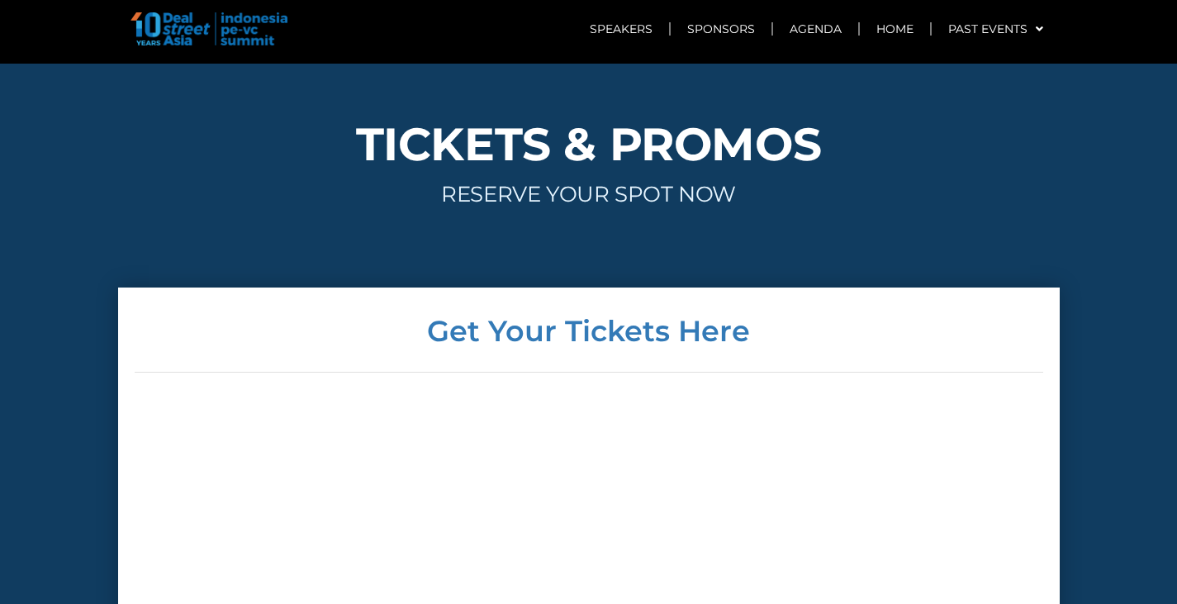
scroll to position [8624, 0]
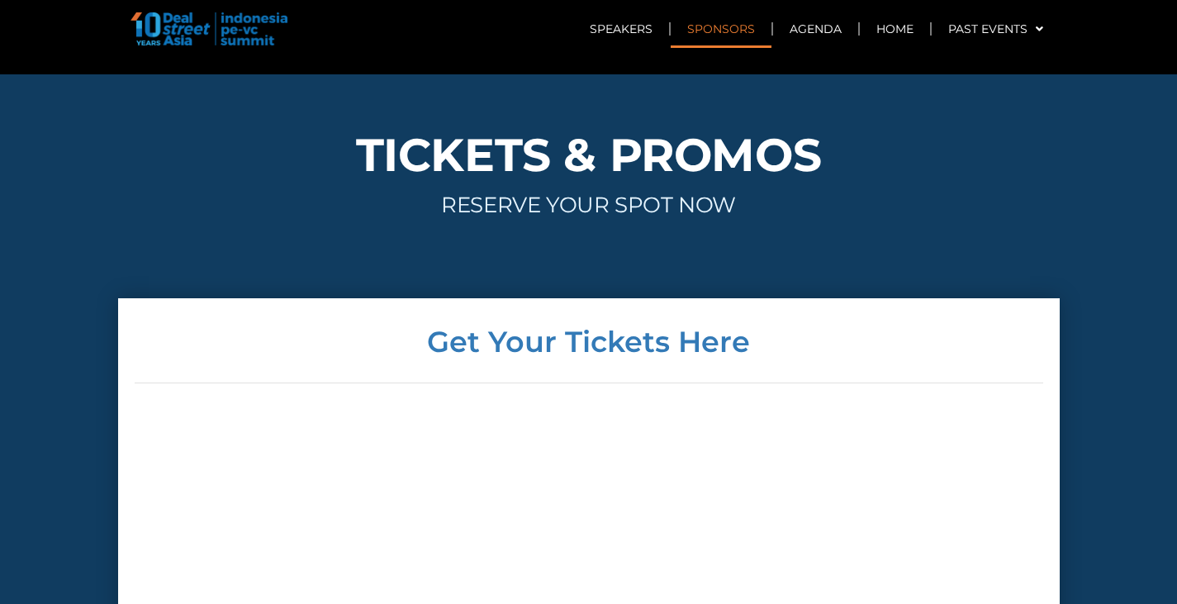
click at [711, 40] on link "Sponsors" at bounding box center [721, 29] width 101 height 38
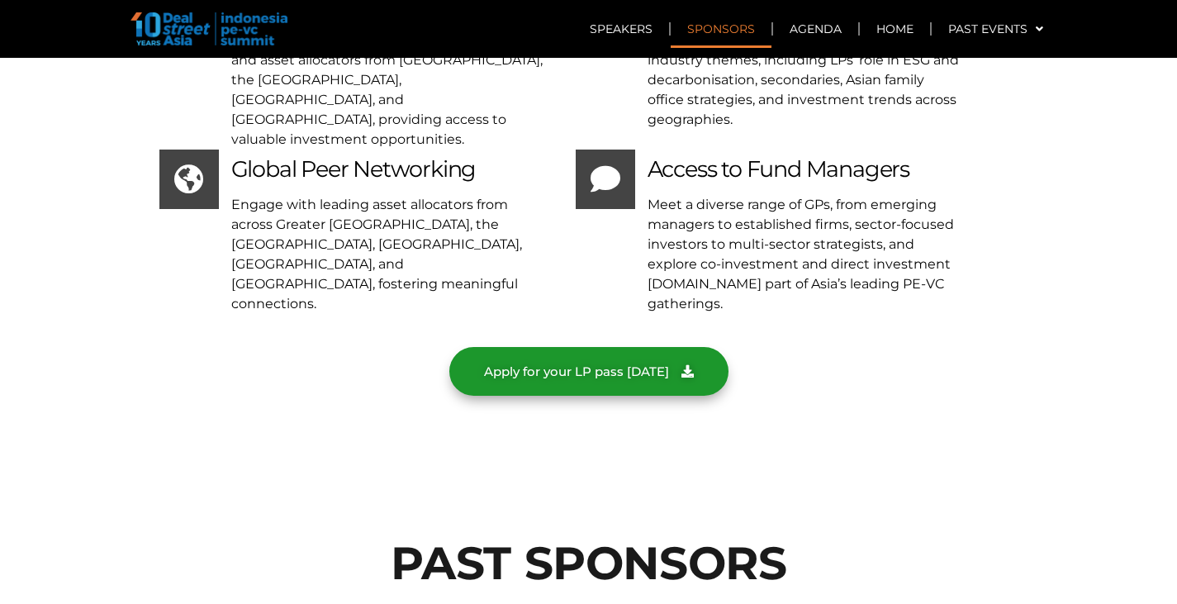
scroll to position [10958, 0]
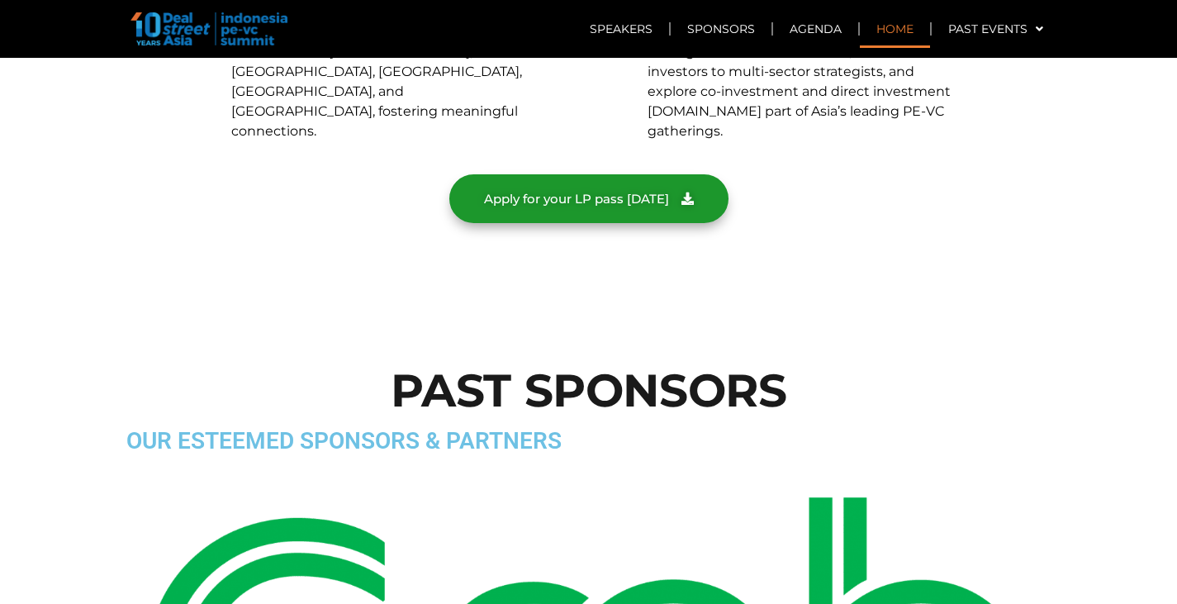
click at [874, 35] on link "Home" at bounding box center [895, 29] width 70 height 38
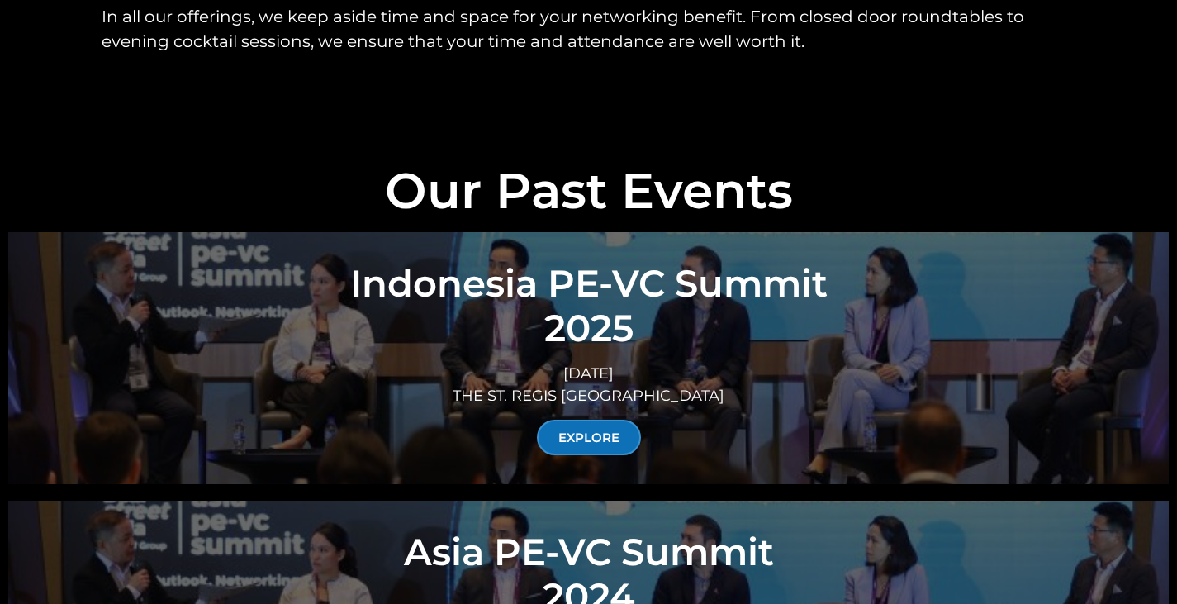
scroll to position [5794, 0]
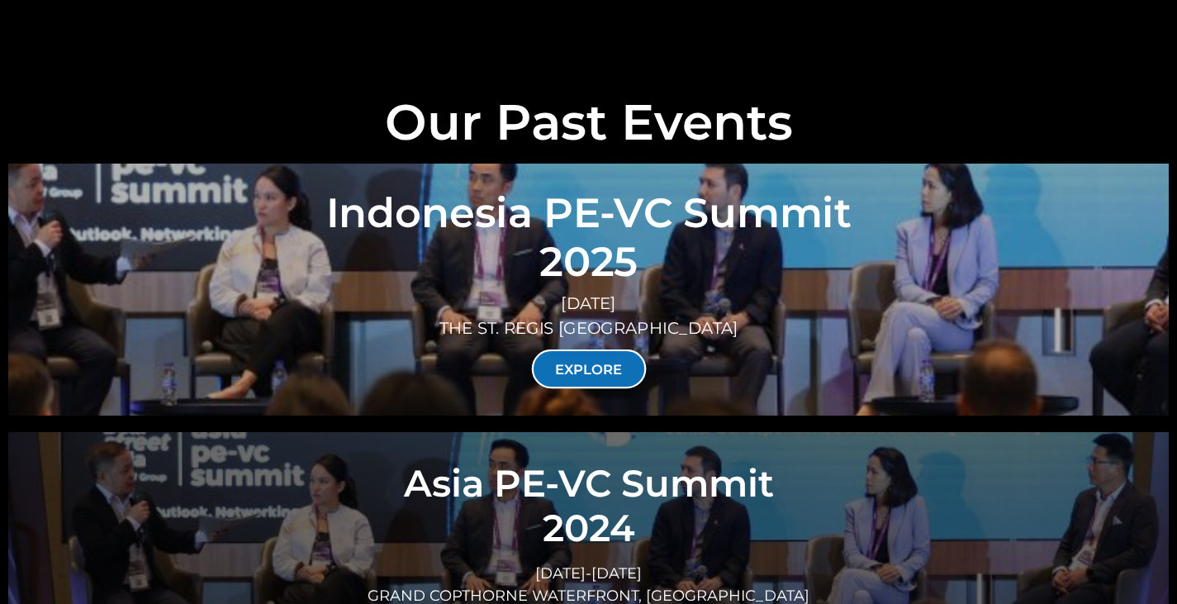
click at [602, 350] on link "EXPLORE" at bounding box center [588, 369] width 115 height 39
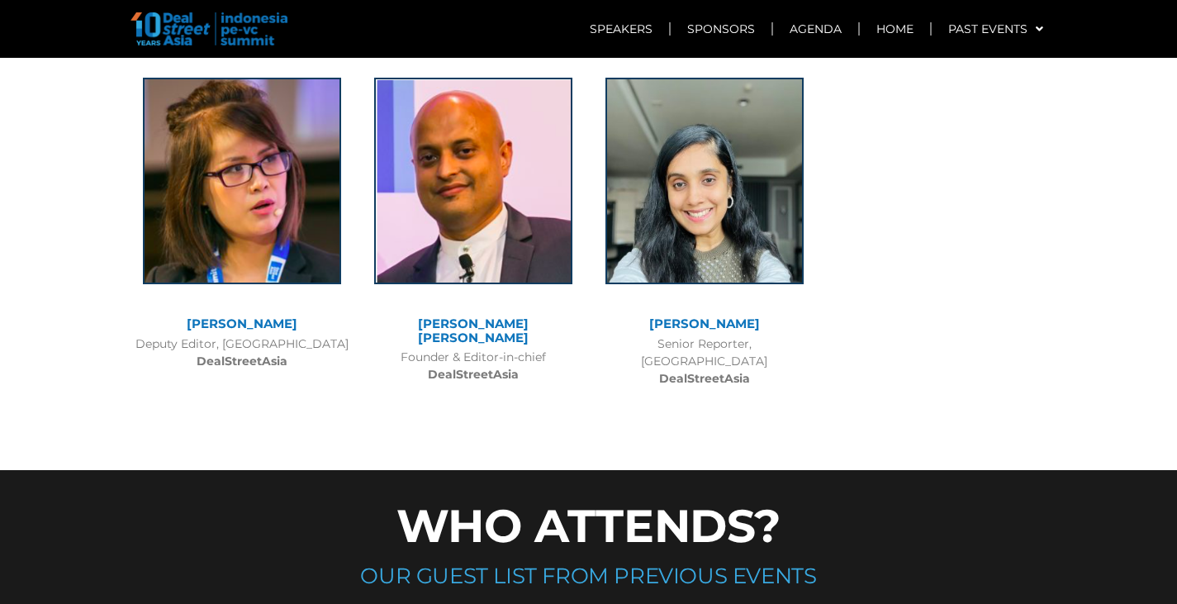
scroll to position [8428, 0]
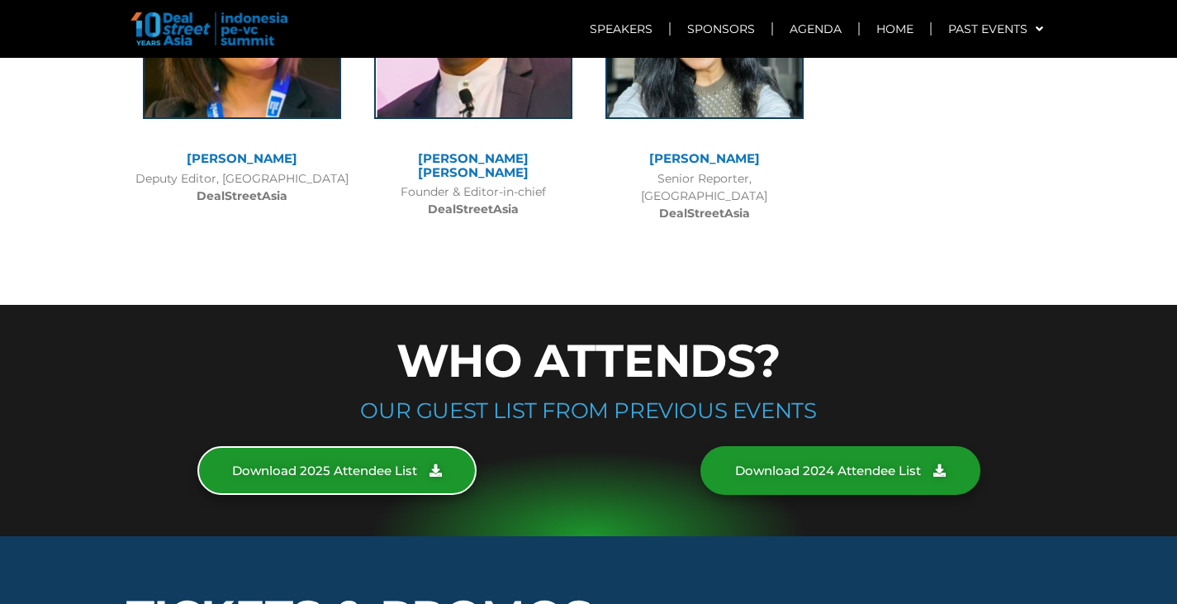
click at [411, 464] on span "Download 2025 Attendee List" at bounding box center [324, 470] width 185 height 12
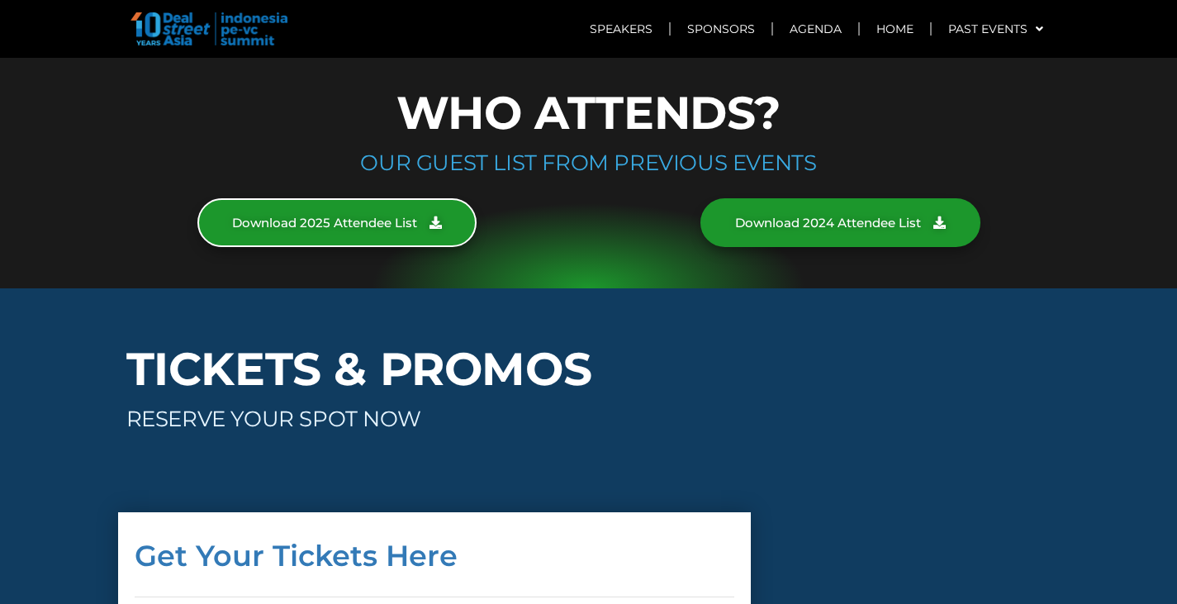
scroll to position [8841, 0]
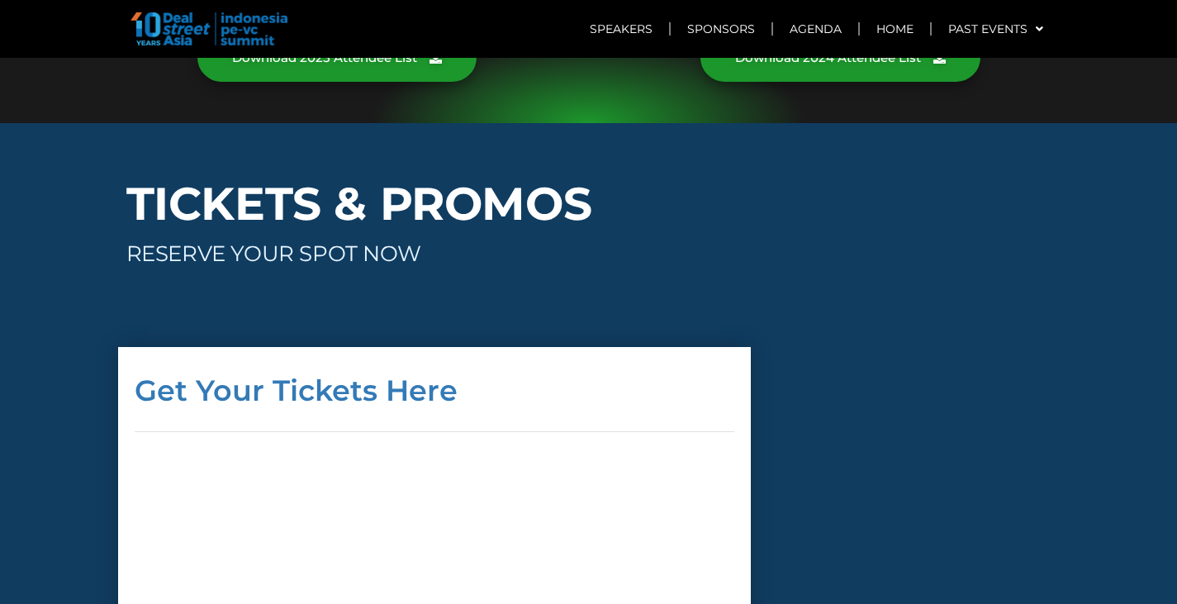
click at [423, 376] on h4 "Get Your Tickets Here" at bounding box center [435, 390] width 601 height 29
click at [369, 376] on h4 "Get Your Tickets Here" at bounding box center [435, 390] width 601 height 29
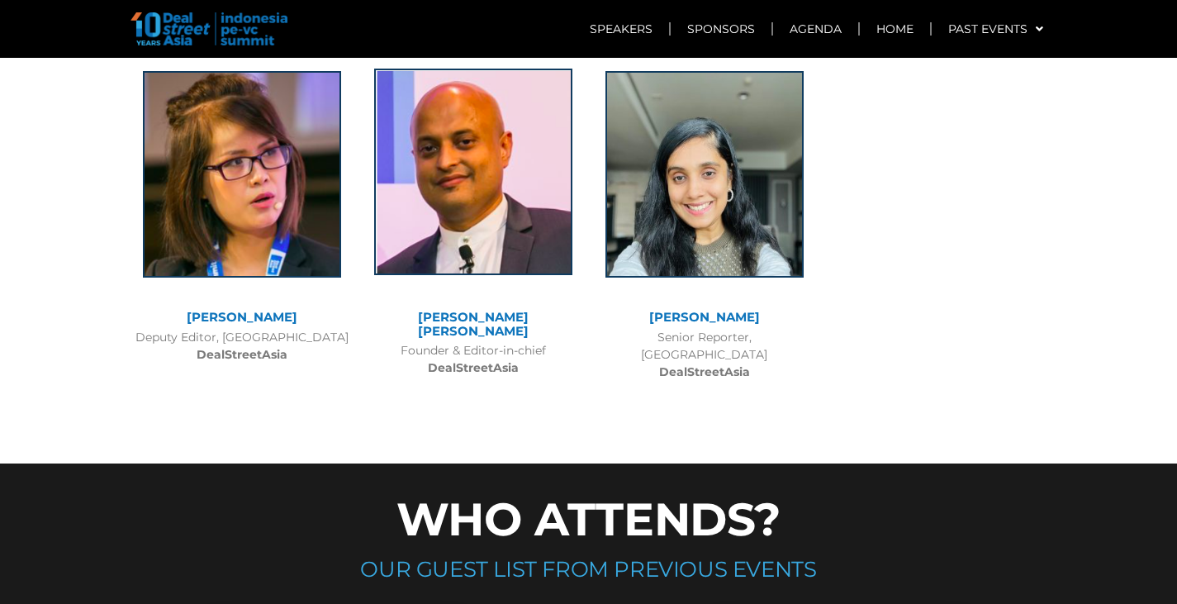
scroll to position [8180, 0]
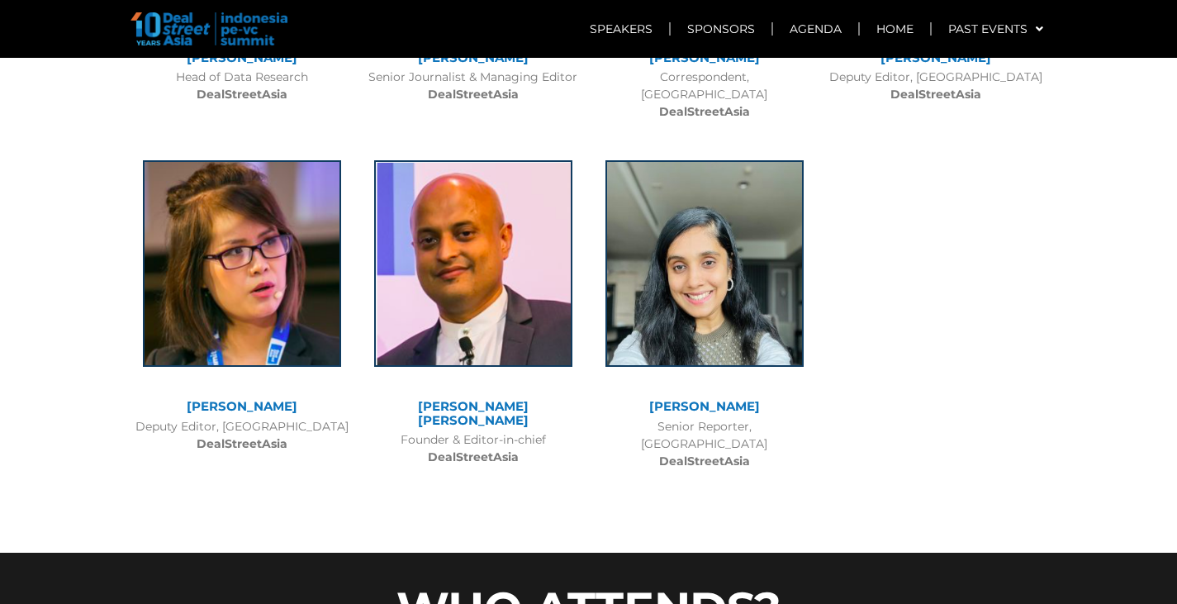
click at [189, 32] on img at bounding box center [209, 28] width 157 height 33
click at [251, 21] on img at bounding box center [209, 28] width 157 height 33
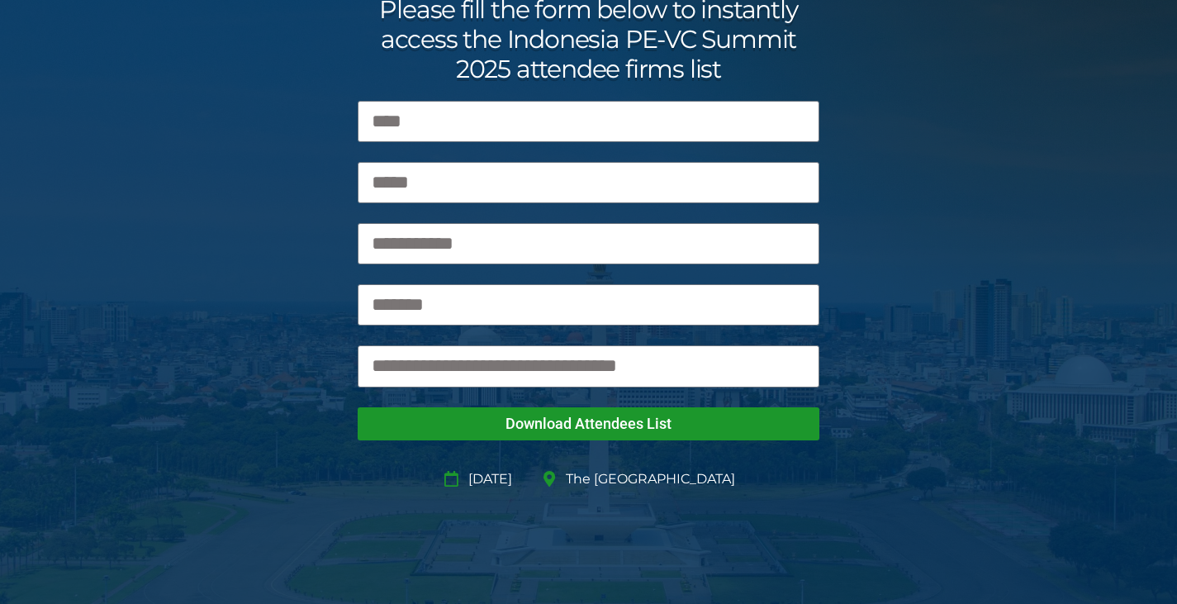
scroll to position [83, 0]
